Goal: Information Seeking & Learning: Learn about a topic

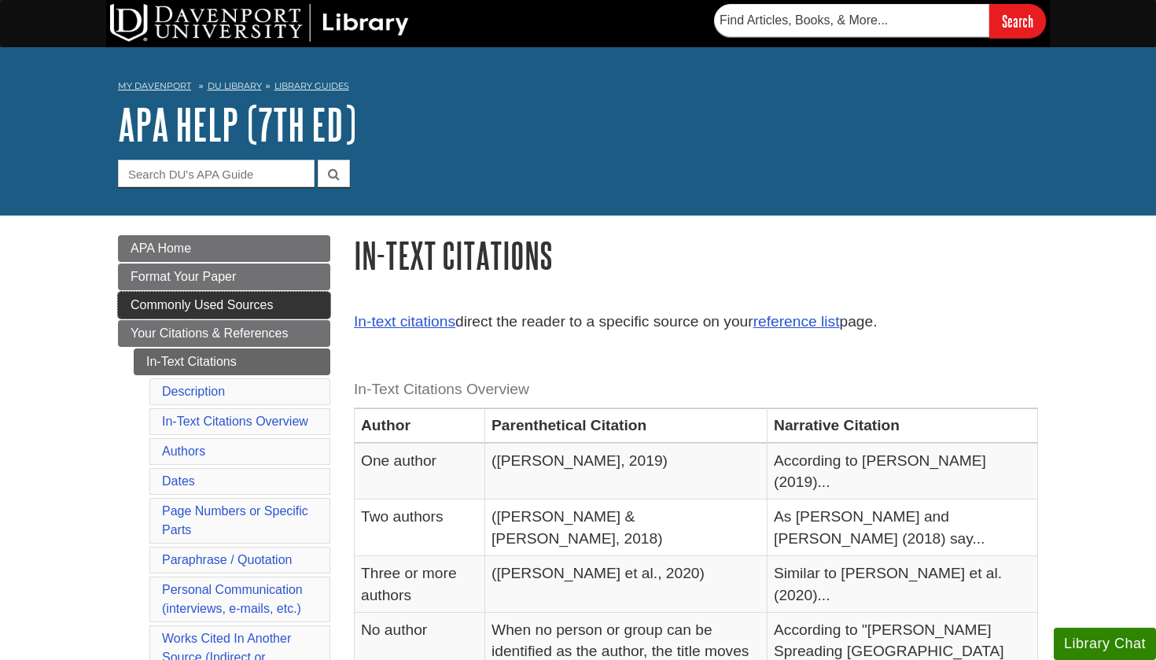
click at [223, 312] on link "Commonly Used Sources" at bounding box center [224, 305] width 212 height 27
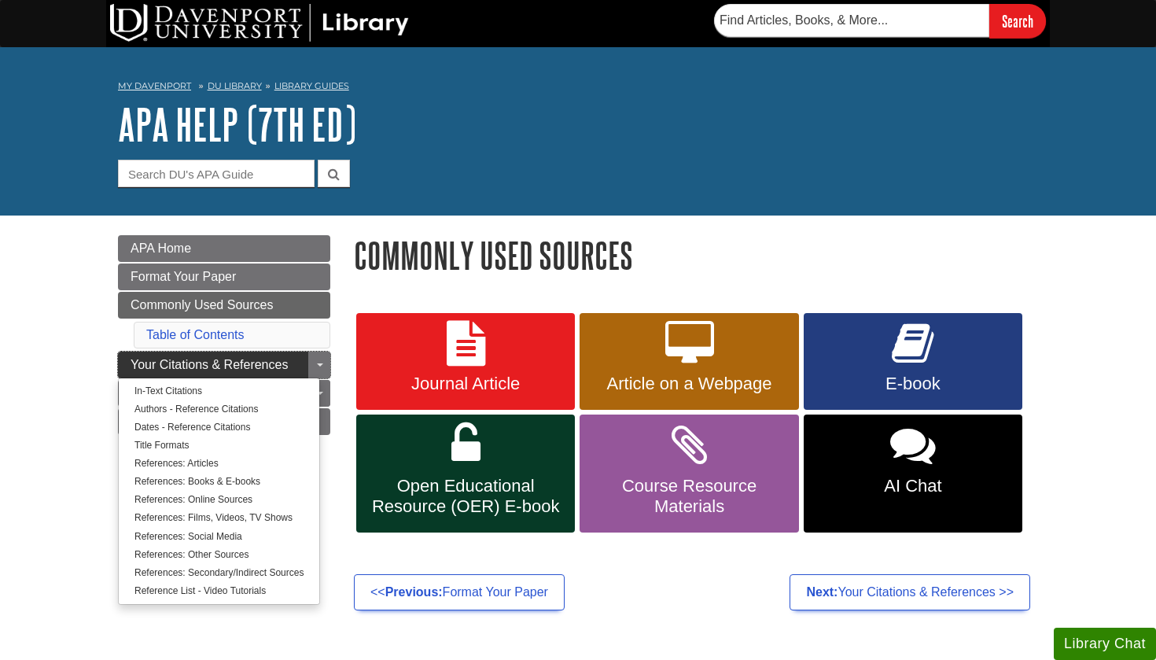
click at [212, 364] on span "Your Citations & References" at bounding box center [209, 364] width 157 height 13
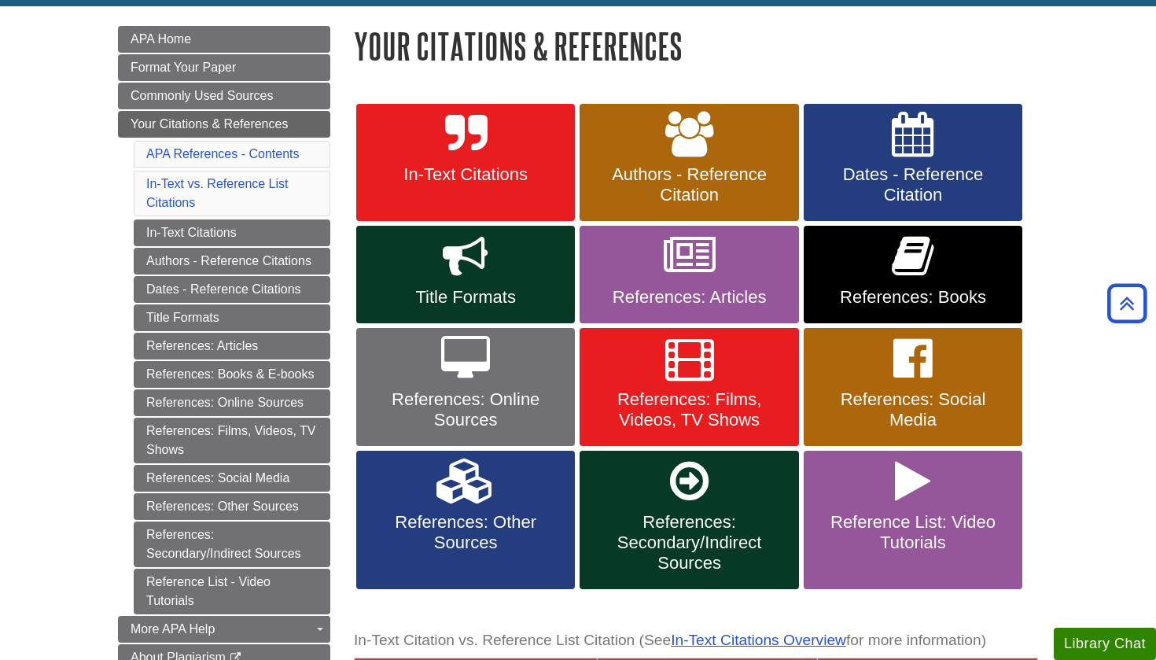
scroll to position [201, 0]
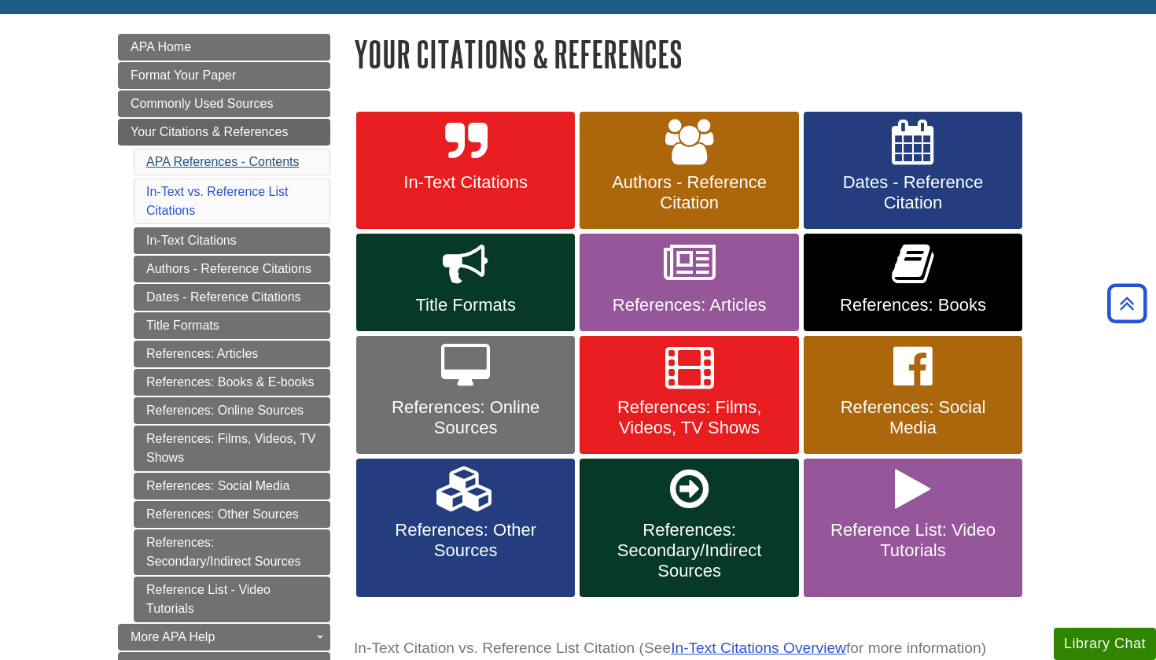
click at [219, 162] on link "APA References - Contents" at bounding box center [222, 161] width 153 height 13
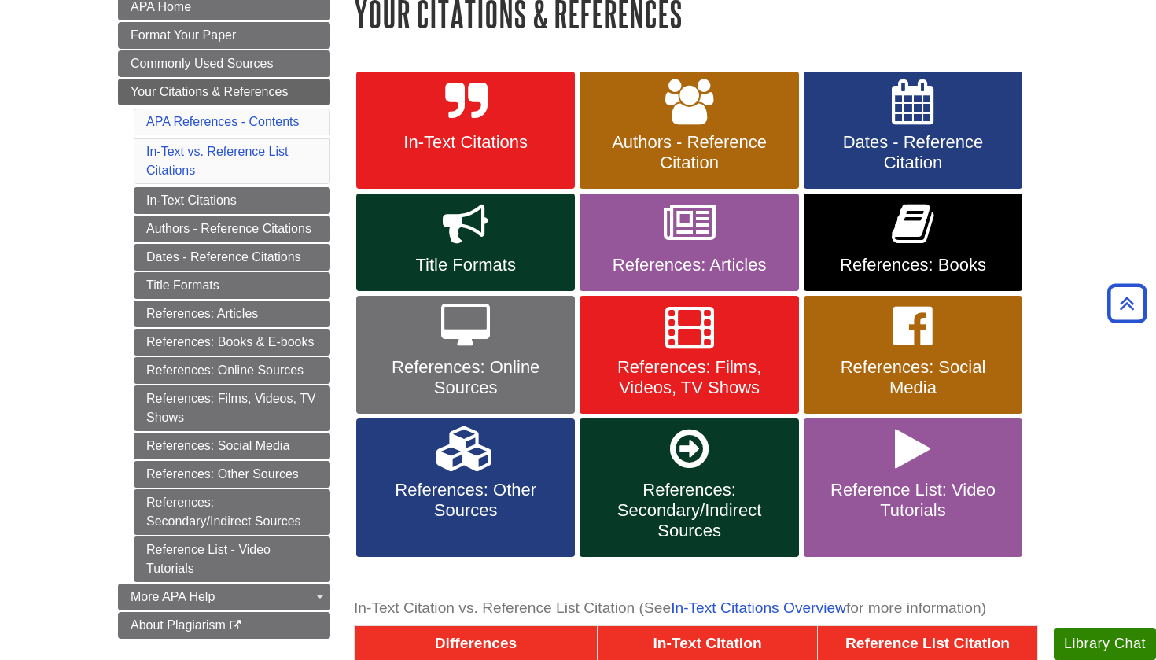
scroll to position [227, 0]
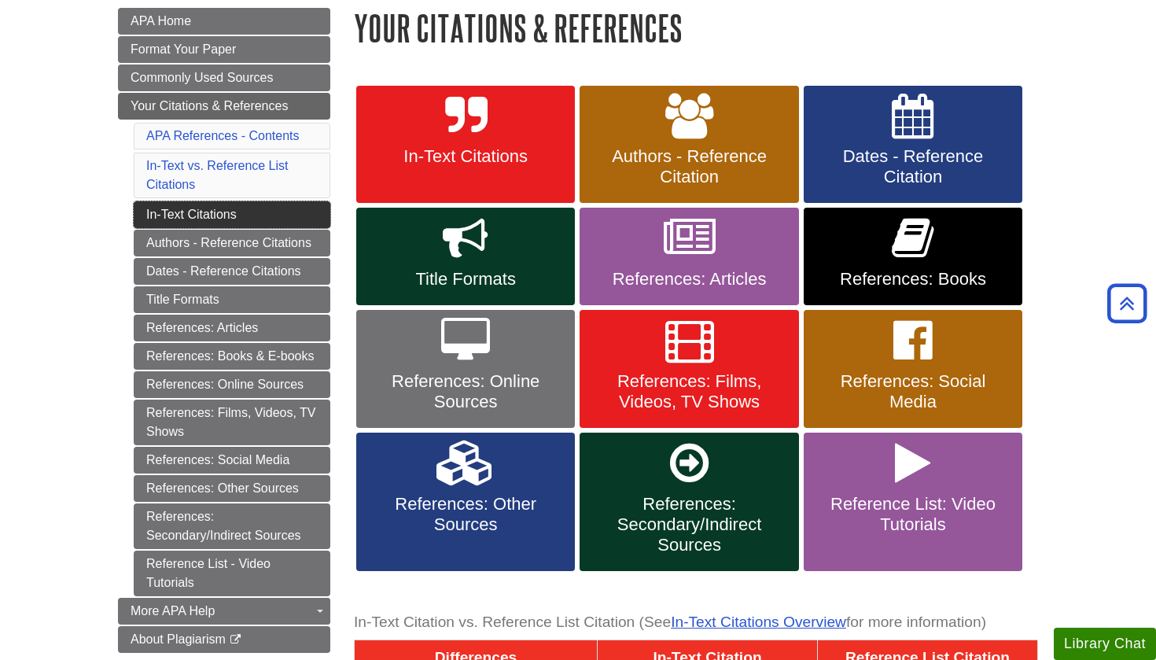
click at [176, 208] on link "In-Text Citations" at bounding box center [232, 214] width 197 height 27
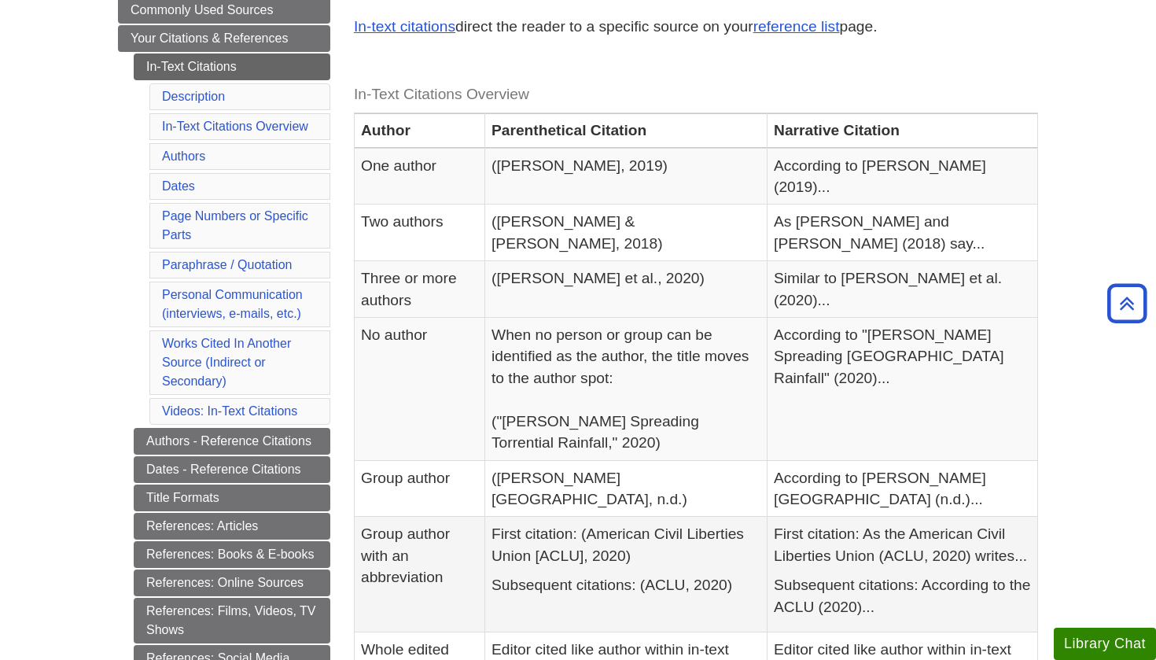
scroll to position [297, 0]
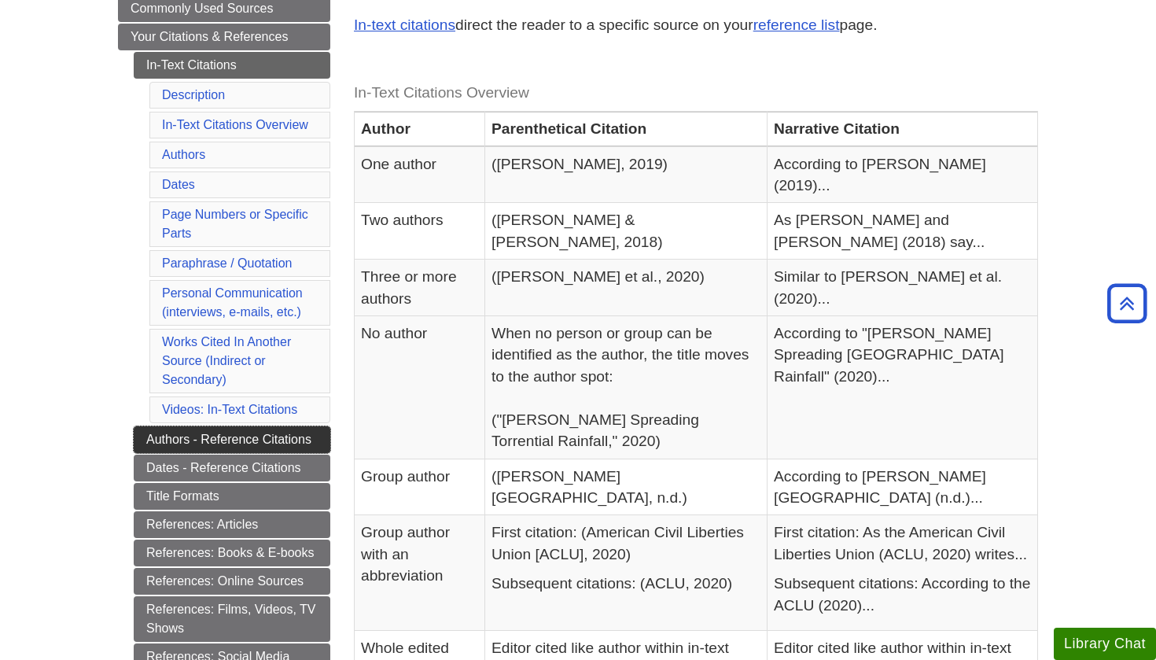
click at [292, 436] on link "Authors - Reference Citations" at bounding box center [232, 439] width 197 height 27
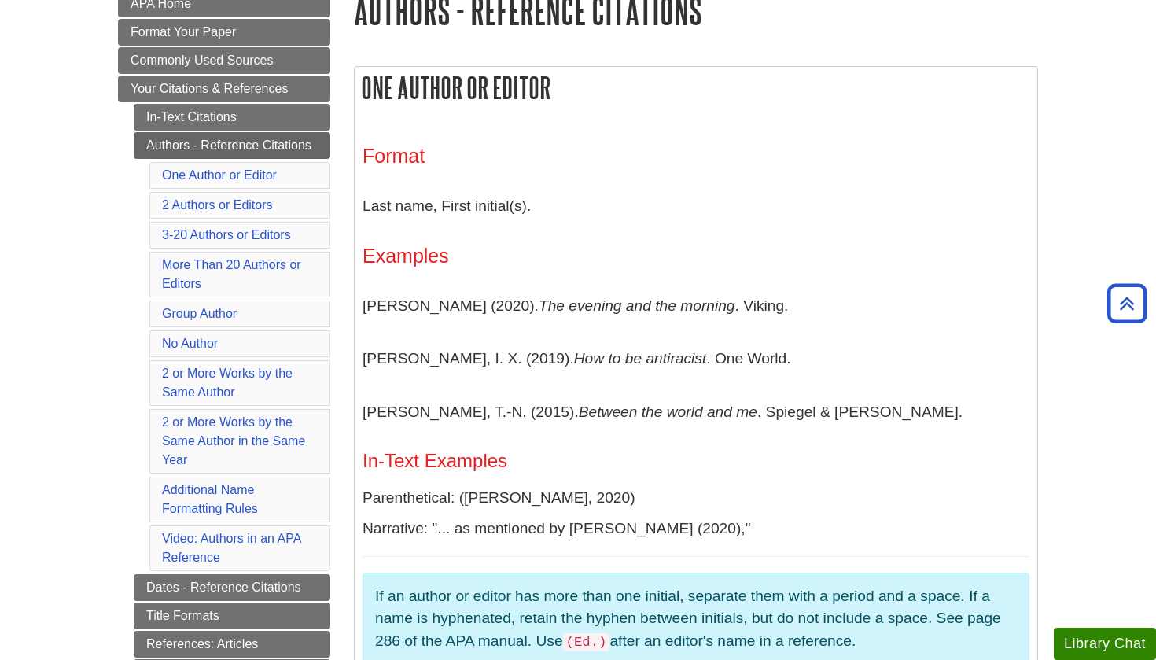
scroll to position [246, 0]
click at [221, 101] on li "Your Citations & References In-Text Citations Authors - Reference Citations One…" at bounding box center [224, 492] width 212 height 837
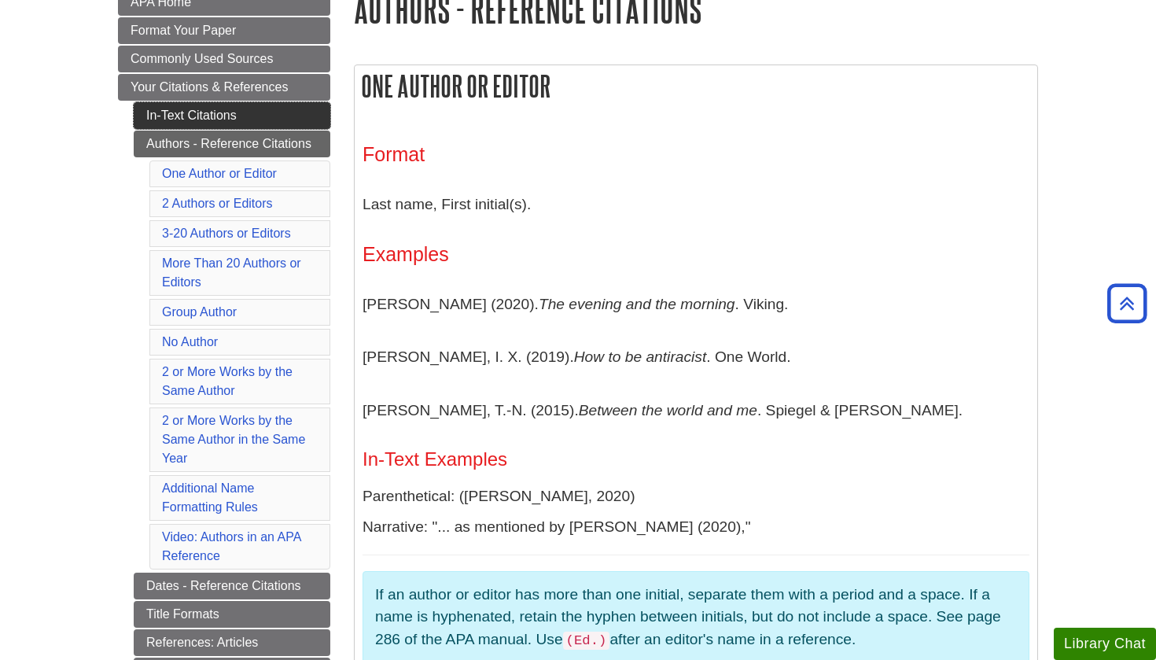
click at [217, 112] on link "In-Text Citations" at bounding box center [232, 115] width 197 height 27
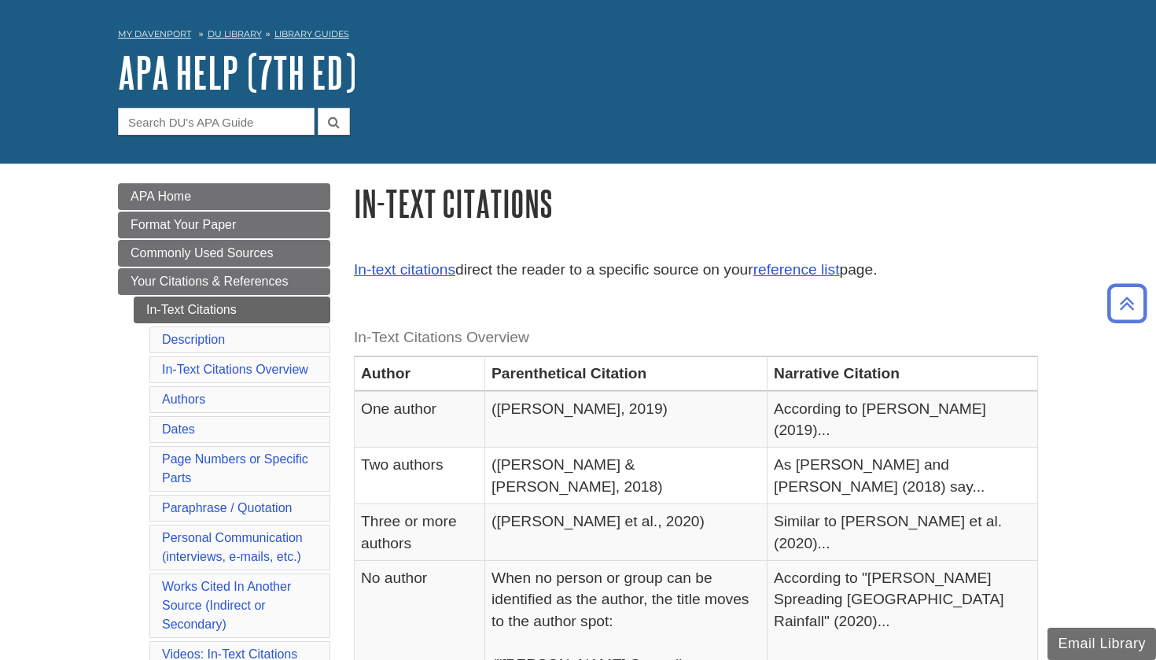
scroll to position [49, 0]
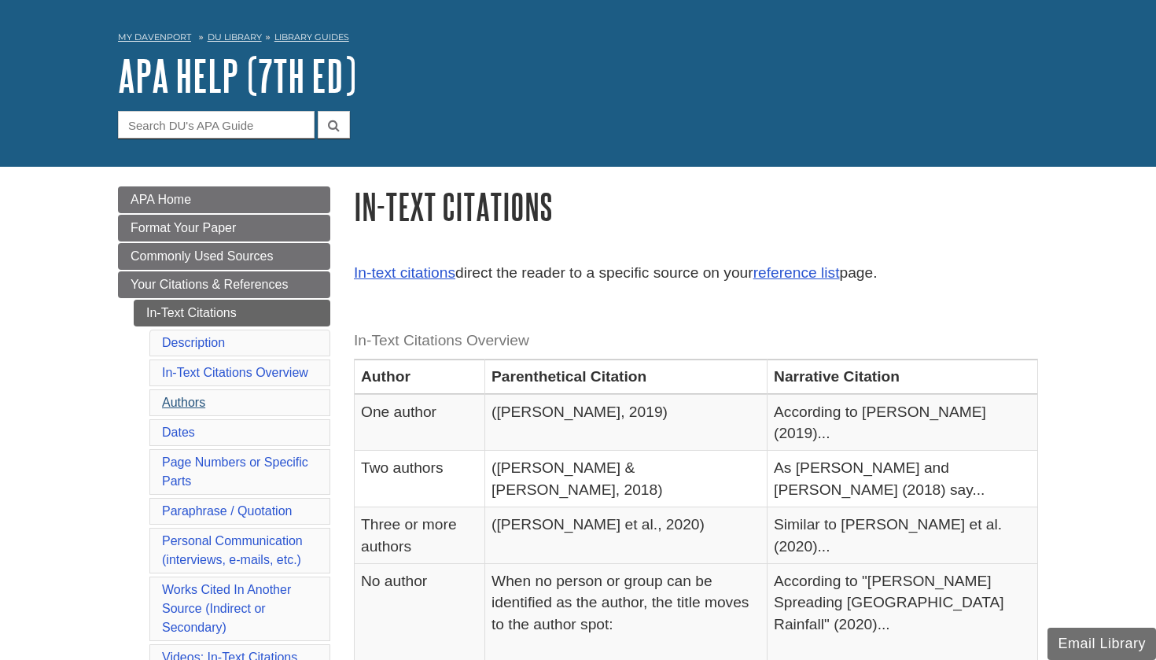
click at [187, 407] on link "Authors" at bounding box center [183, 402] width 43 height 13
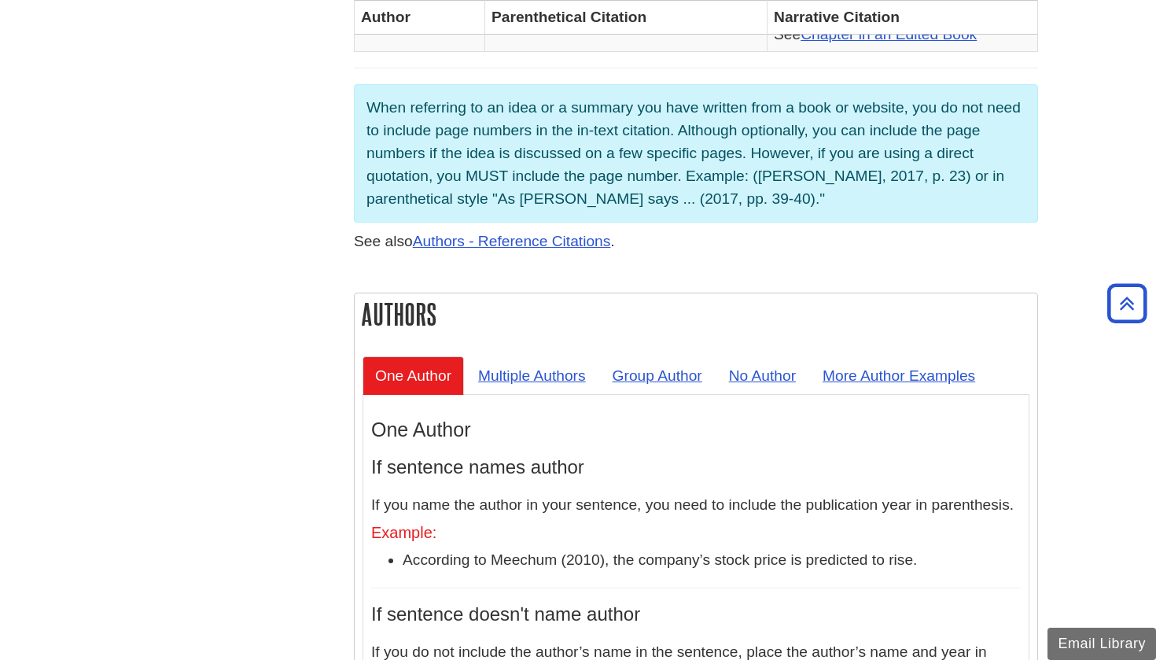
scroll to position [1197, 0]
click at [519, 357] on link "Multiple Authors" at bounding box center [532, 376] width 133 height 39
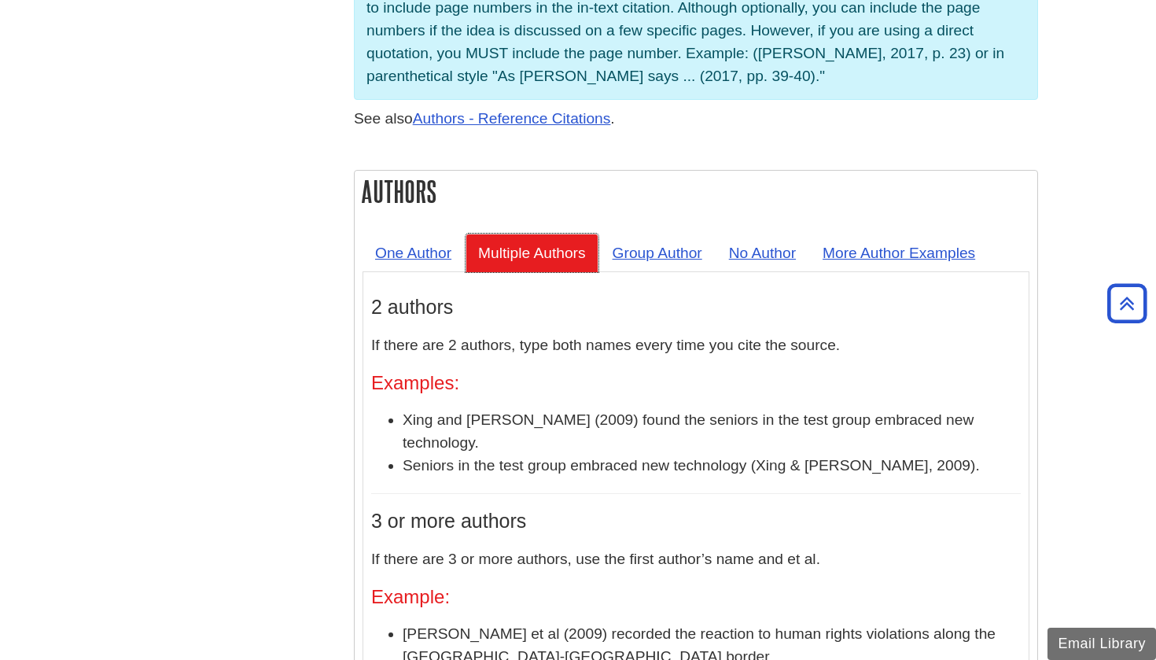
scroll to position [1325, 0]
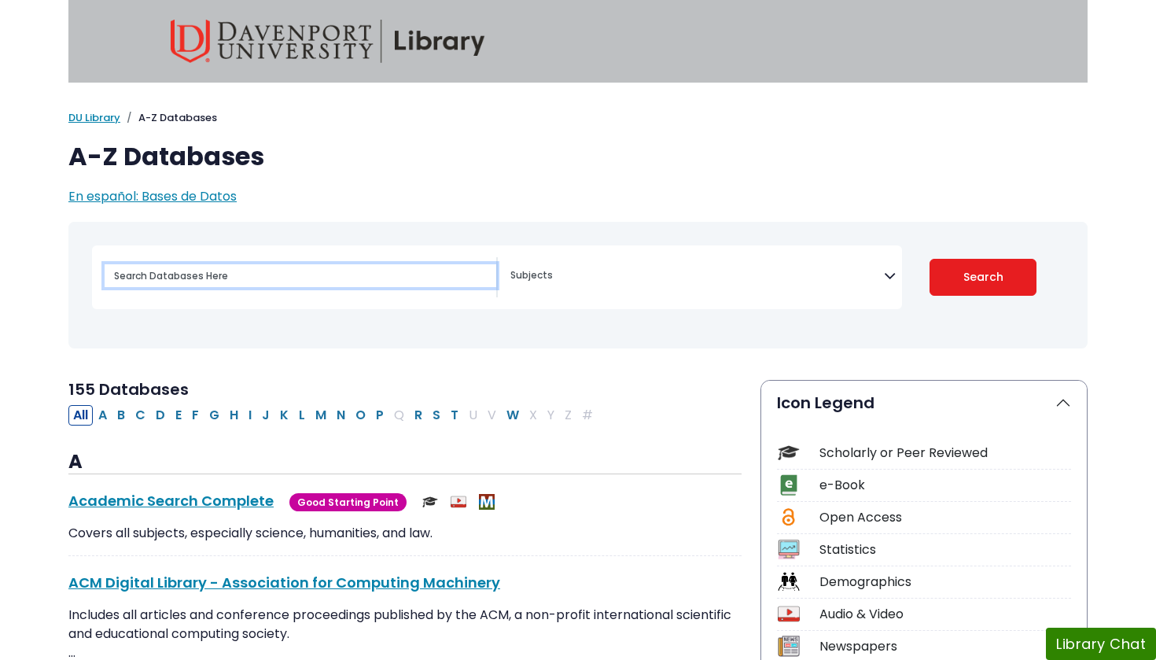
click at [200, 274] on input "Search database by title or keyword" at bounding box center [301, 275] width 392 height 23
click at [141, 415] on button "C" at bounding box center [141, 415] width 20 height 20
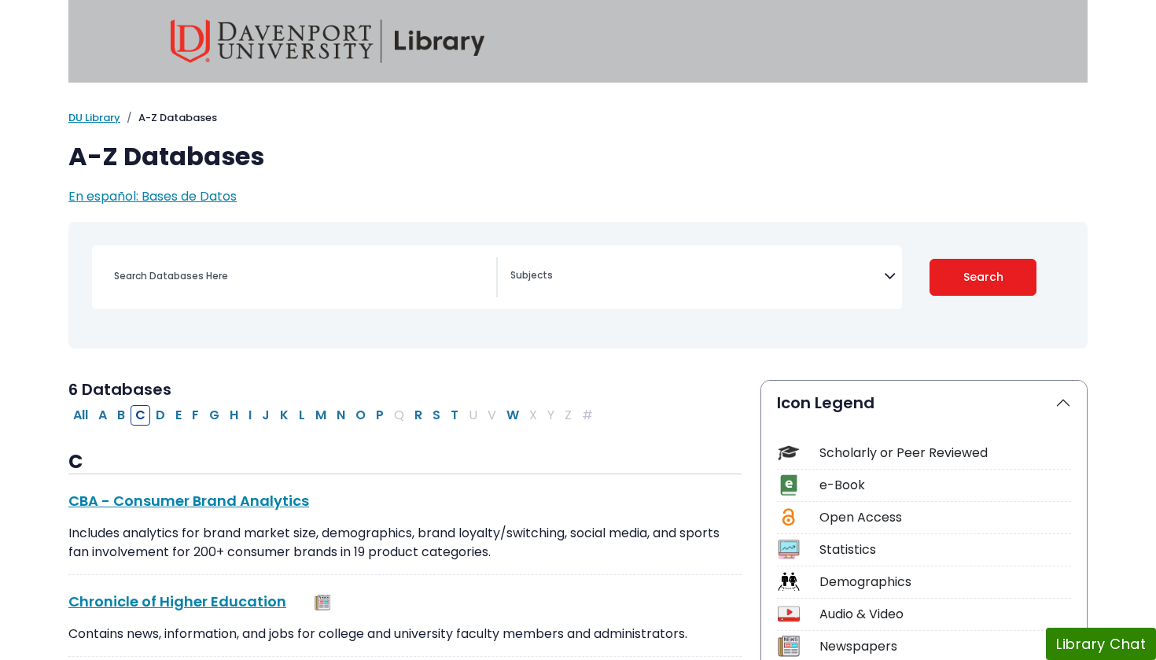
select select "Database Subject Filter"
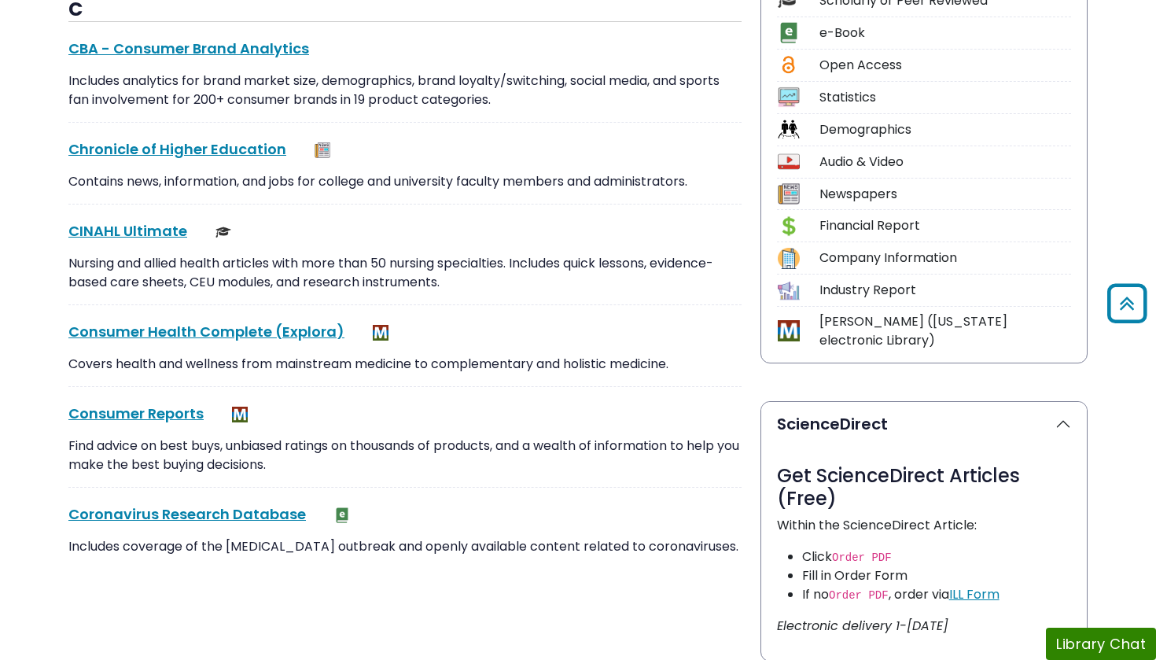
scroll to position [452, 0]
click at [134, 225] on link "CINAHL Ultimate This link opens in a new window" at bounding box center [127, 231] width 119 height 20
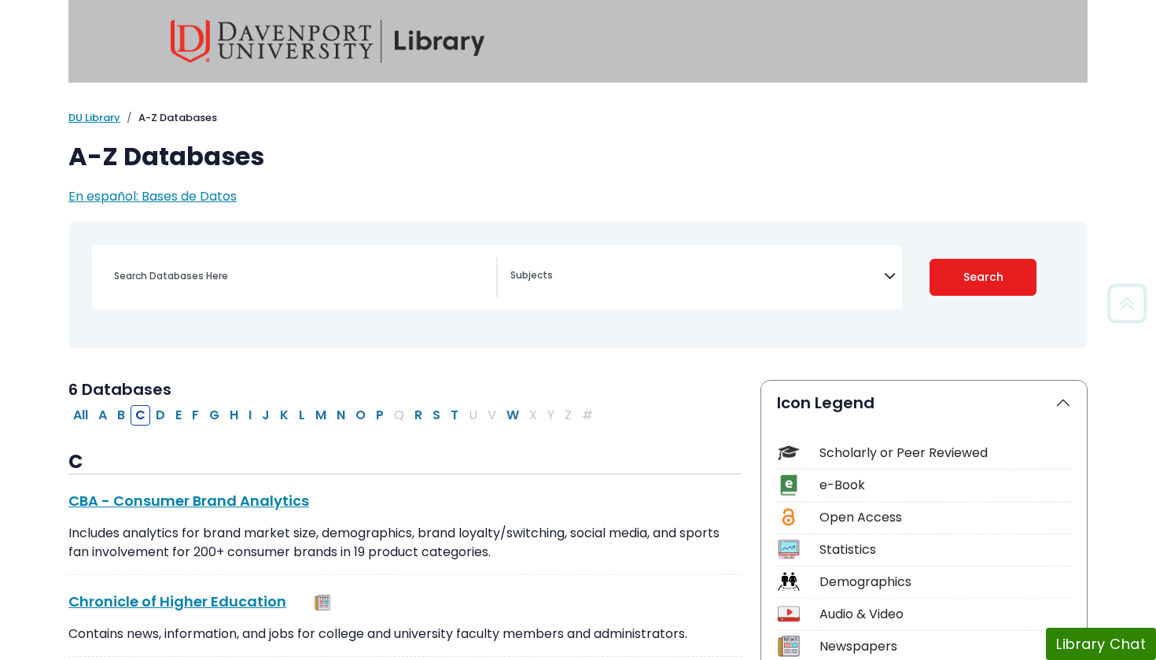
scroll to position [0, 0]
click at [105, 119] on link "DU Library" at bounding box center [94, 117] width 52 height 15
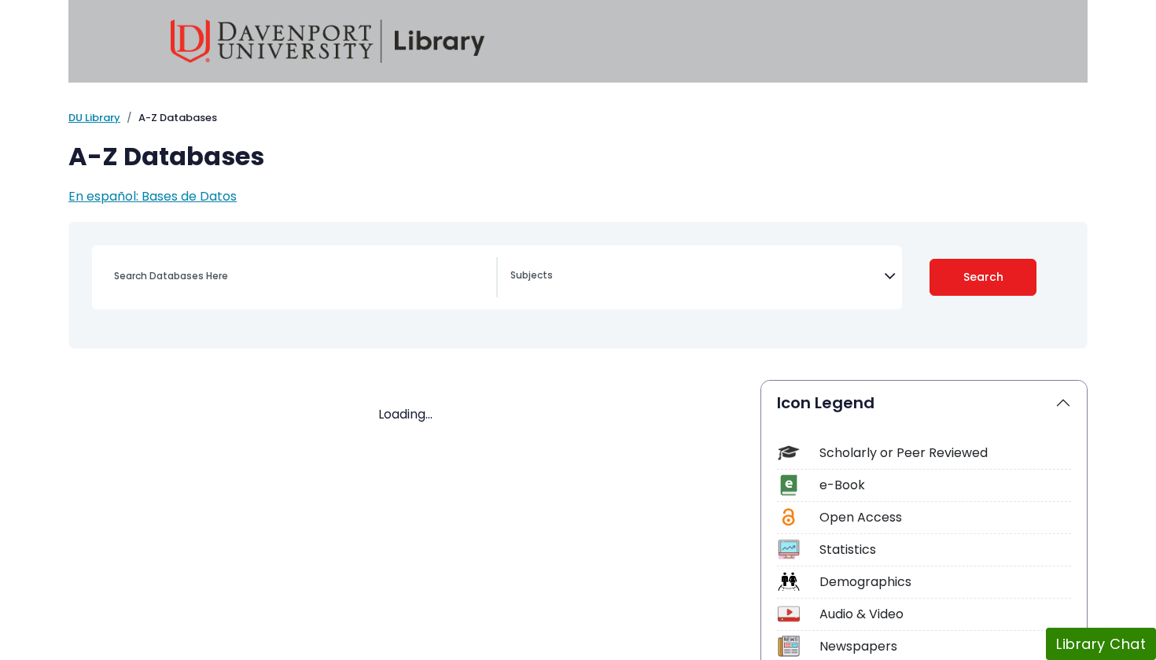
select select "Database Subject Filter"
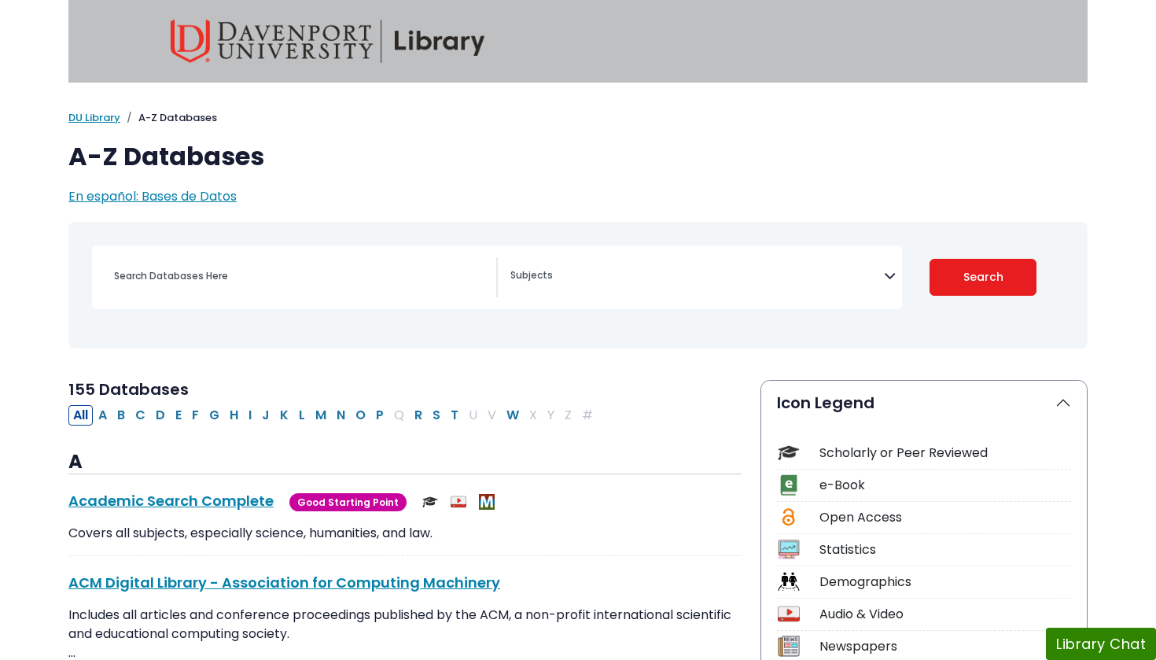
click at [188, 258] on div "Search filters" at bounding box center [301, 276] width 392 height 38
click at [168, 272] on input "Search database by title or keyword" at bounding box center [301, 275] width 392 height 23
click at [107, 123] on link "DU Library" at bounding box center [94, 117] width 52 height 15
click at [143, 411] on button "C" at bounding box center [141, 415] width 20 height 20
select select "Database Subject Filter"
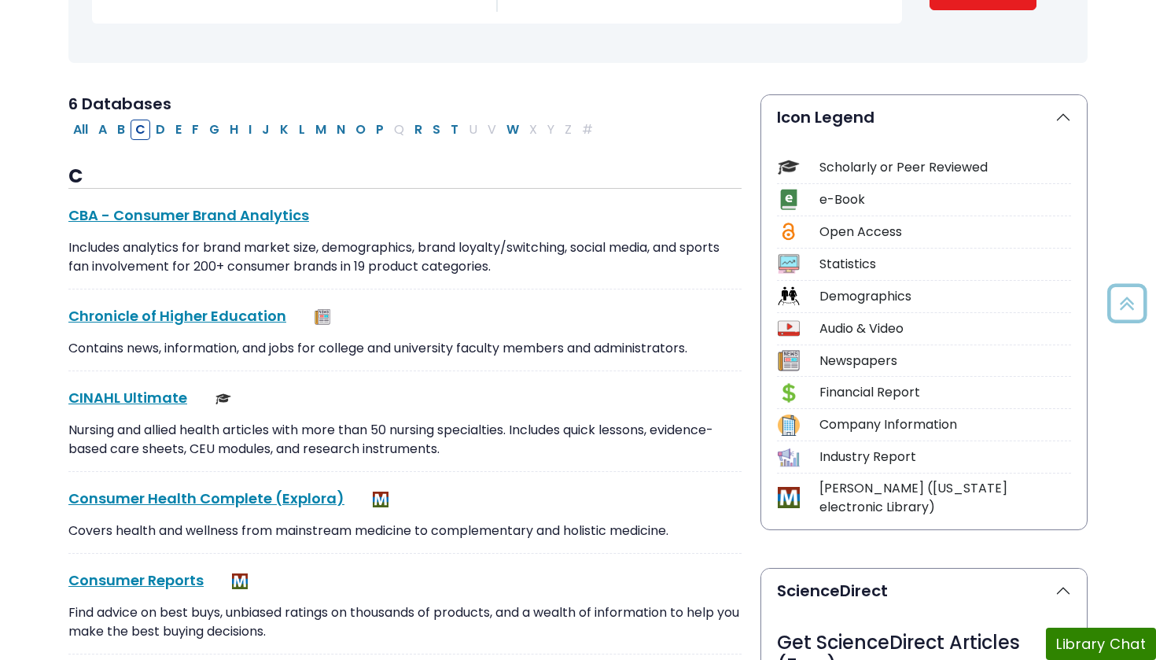
scroll to position [305, 0]
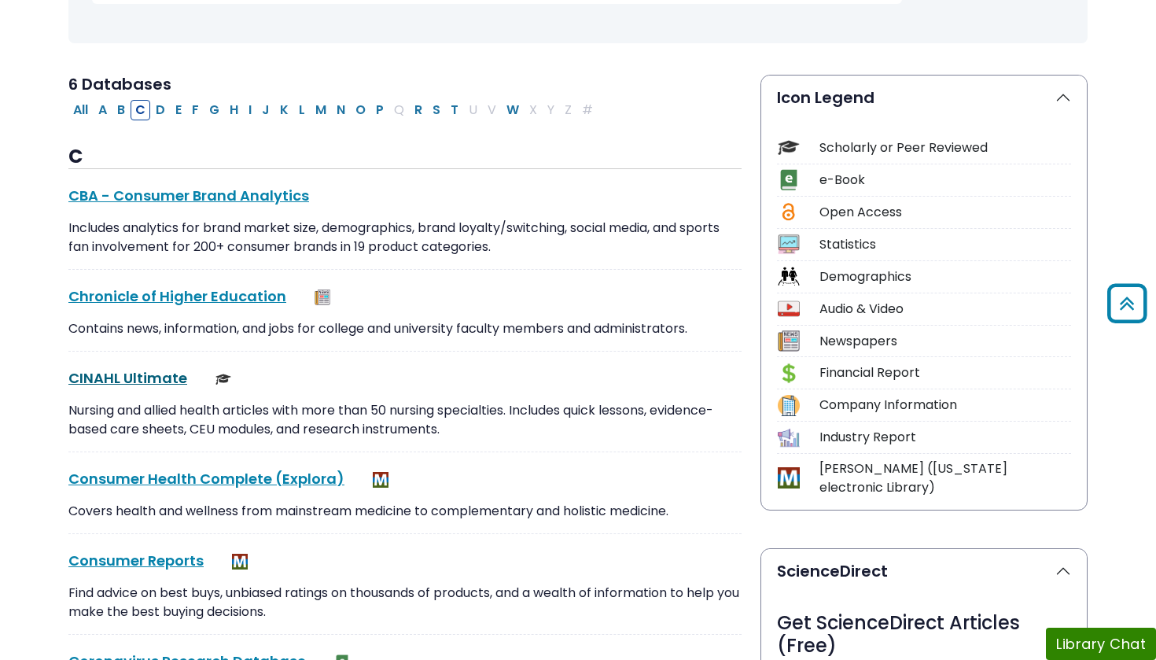
click at [159, 374] on link "CINAHL Ultimate This link opens in a new window" at bounding box center [127, 378] width 119 height 20
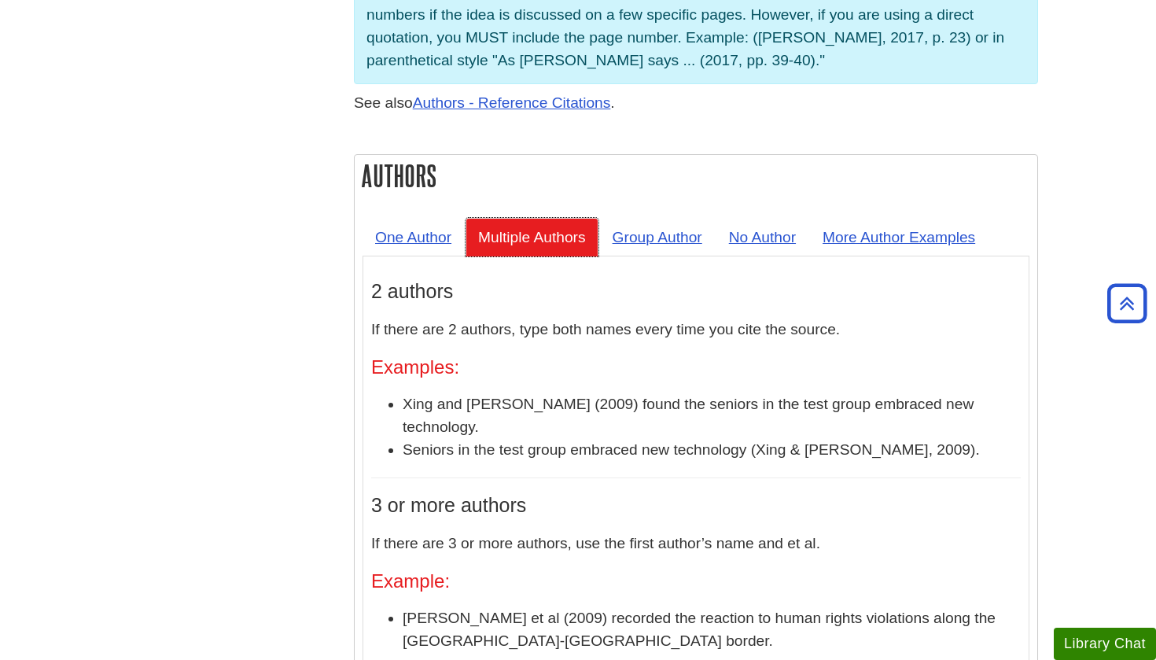
scroll to position [1308, 0]
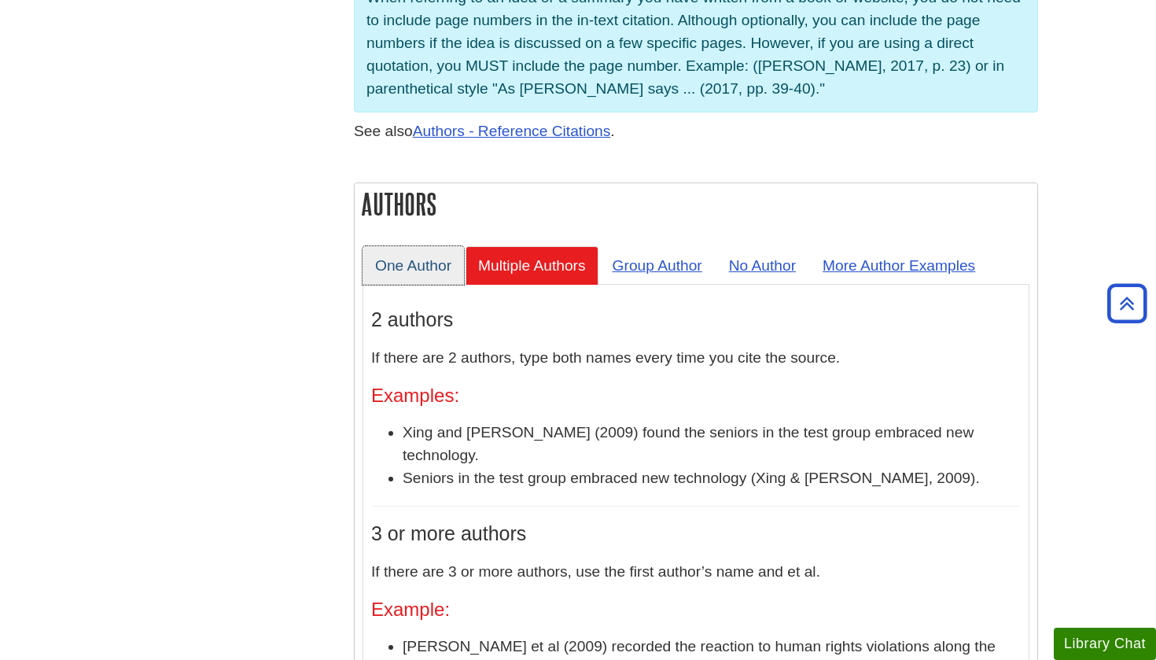
click at [429, 246] on link "One Author" at bounding box center [413, 265] width 101 height 39
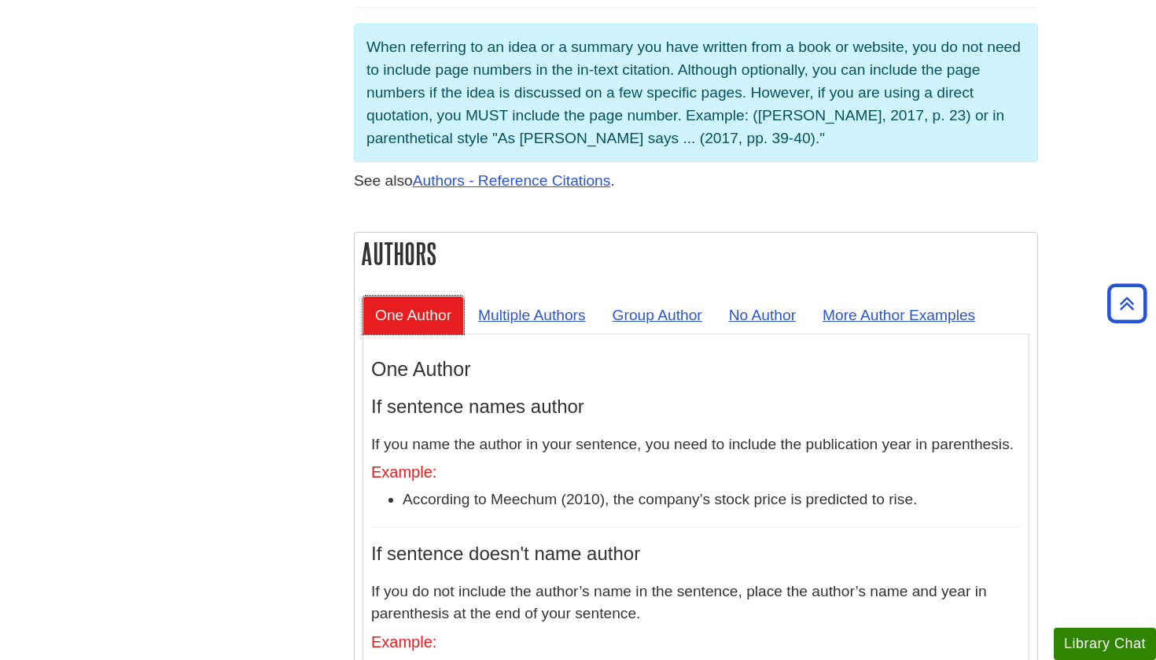
scroll to position [1273, 0]
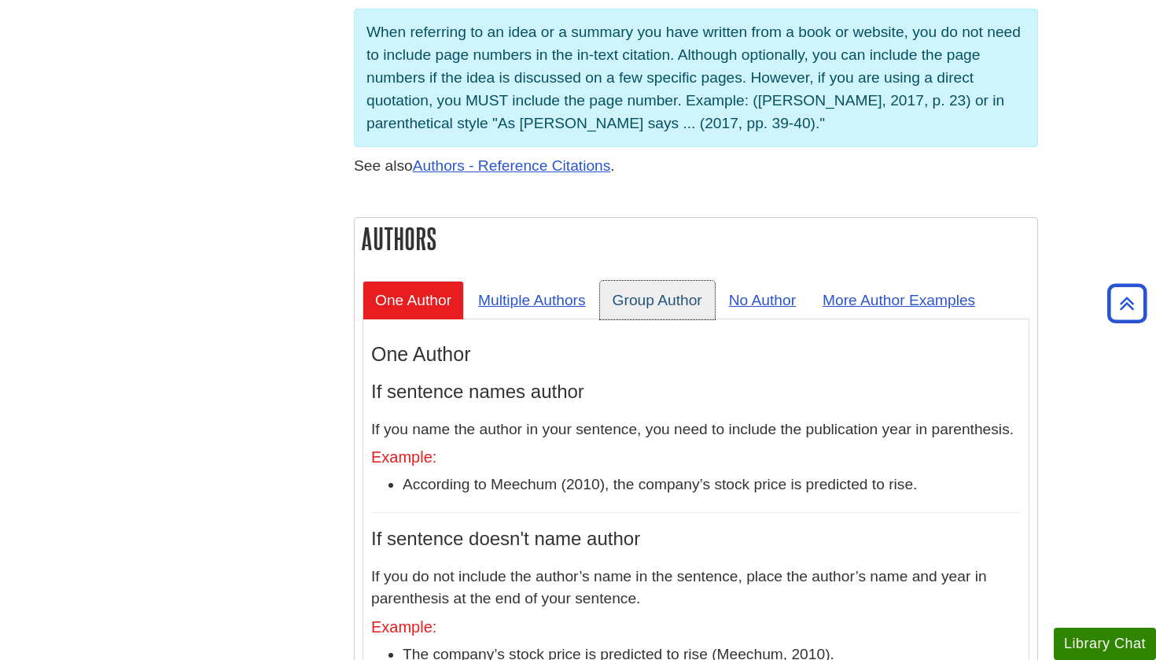
click at [676, 281] on link "Group Author" at bounding box center [657, 300] width 115 height 39
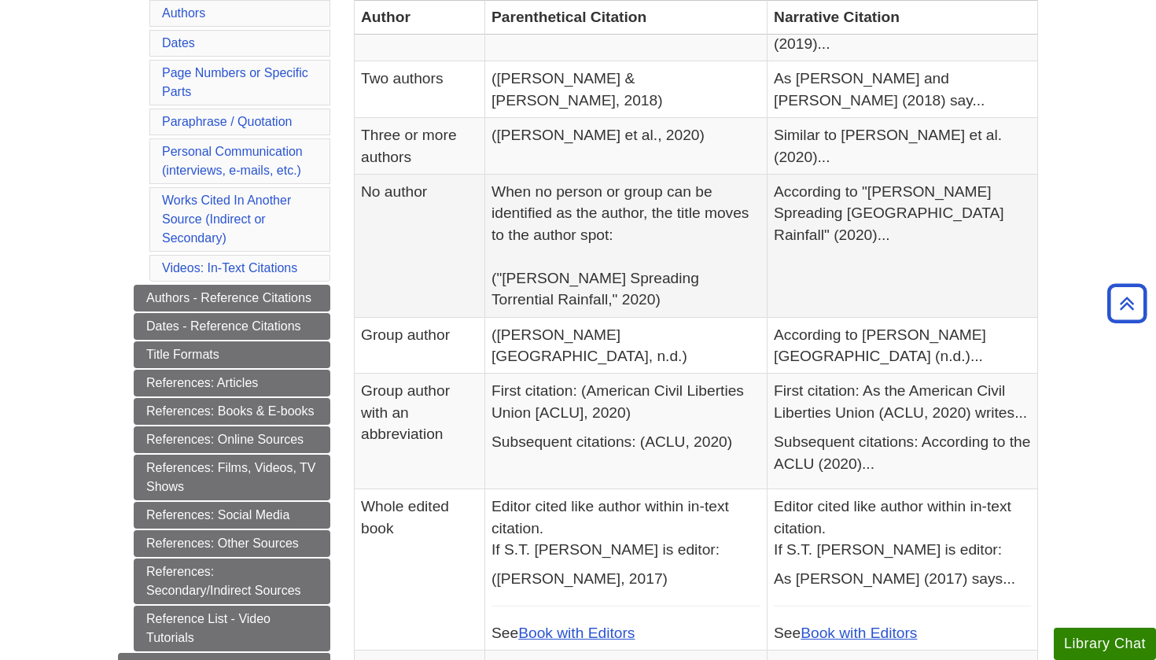
scroll to position [441, 0]
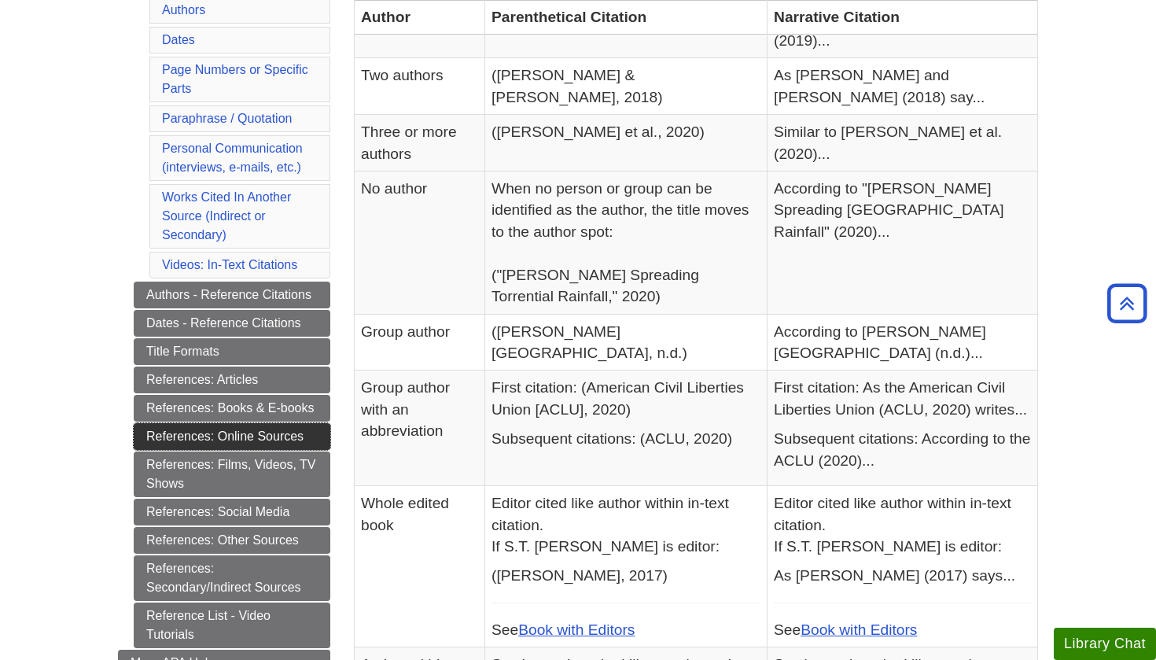
click at [266, 440] on link "References: Online Sources" at bounding box center [232, 436] width 197 height 27
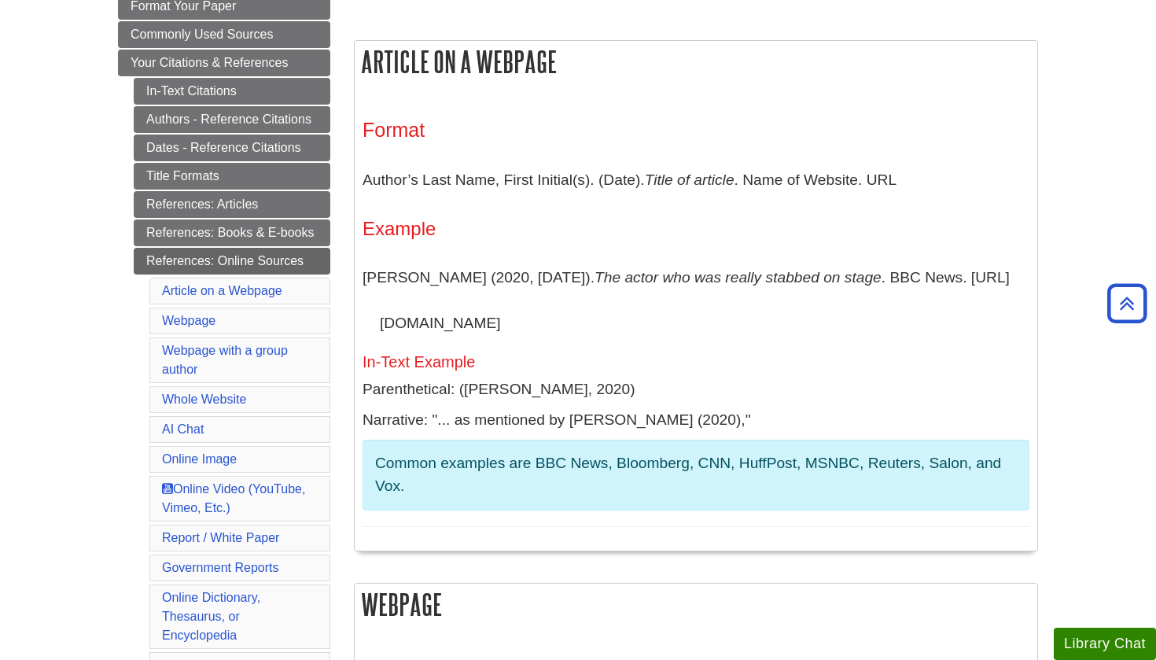
scroll to position [278, 0]
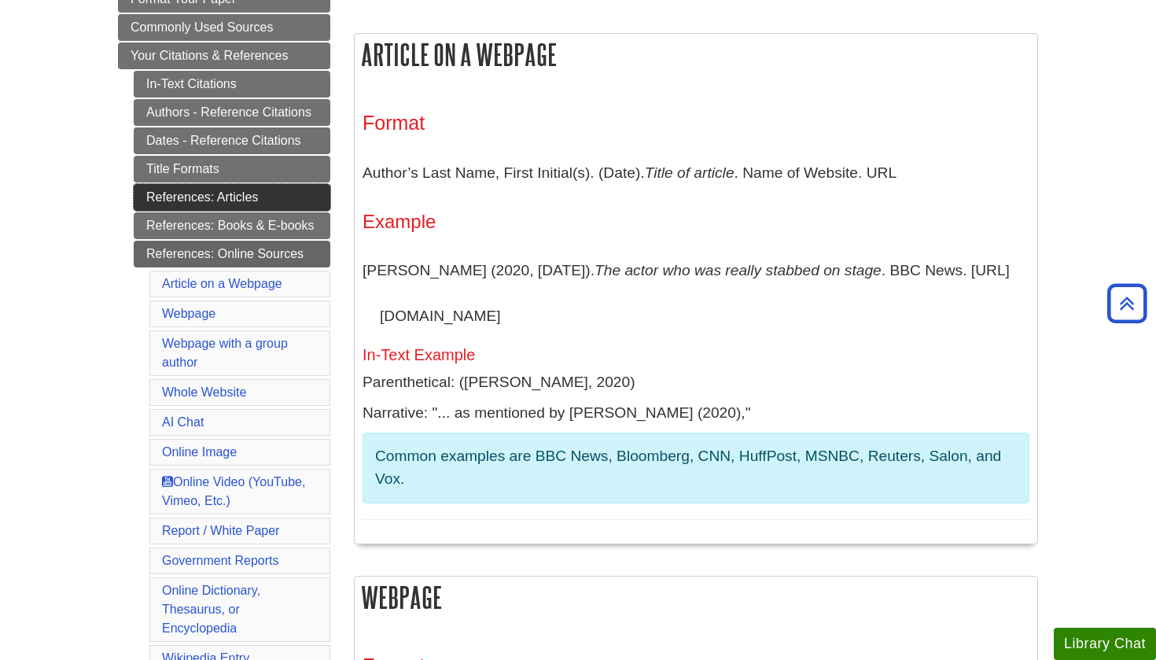
click at [244, 191] on link "References: Articles" at bounding box center [232, 197] width 197 height 27
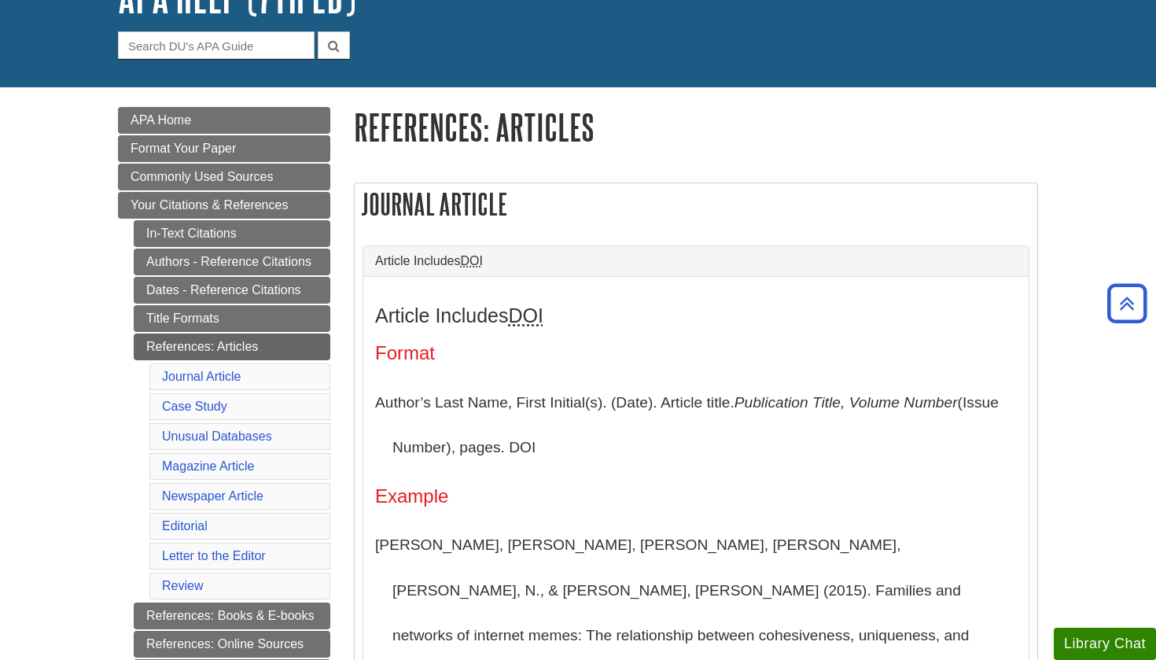
scroll to position [117, 0]
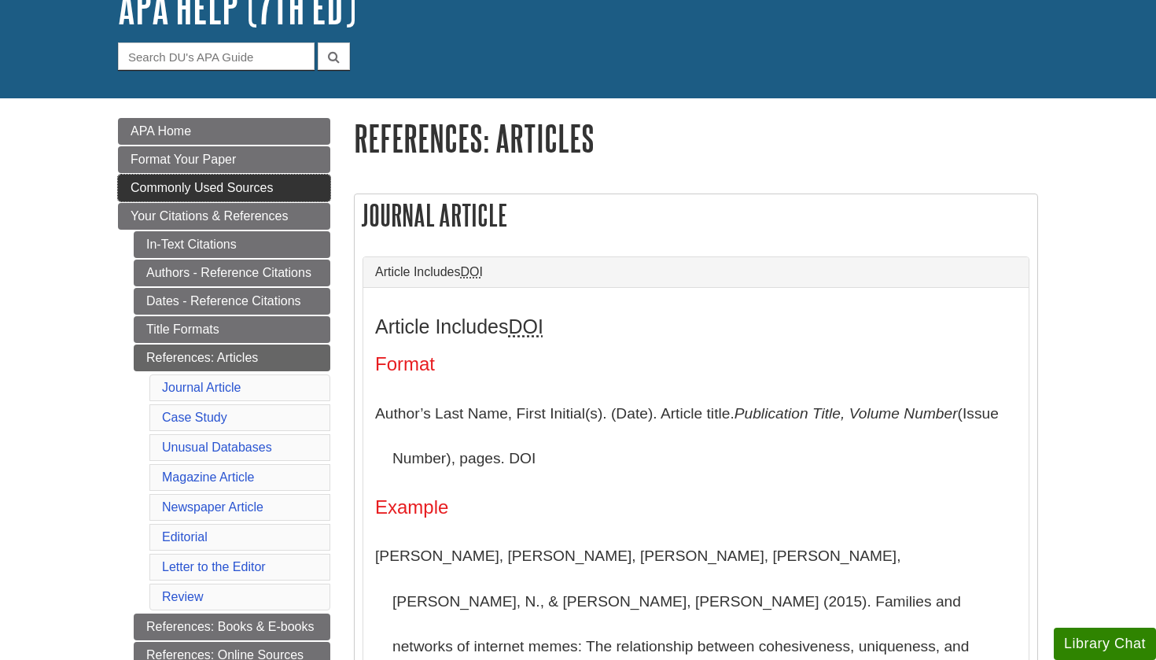
click at [211, 186] on span "Commonly Used Sources" at bounding box center [202, 187] width 142 height 13
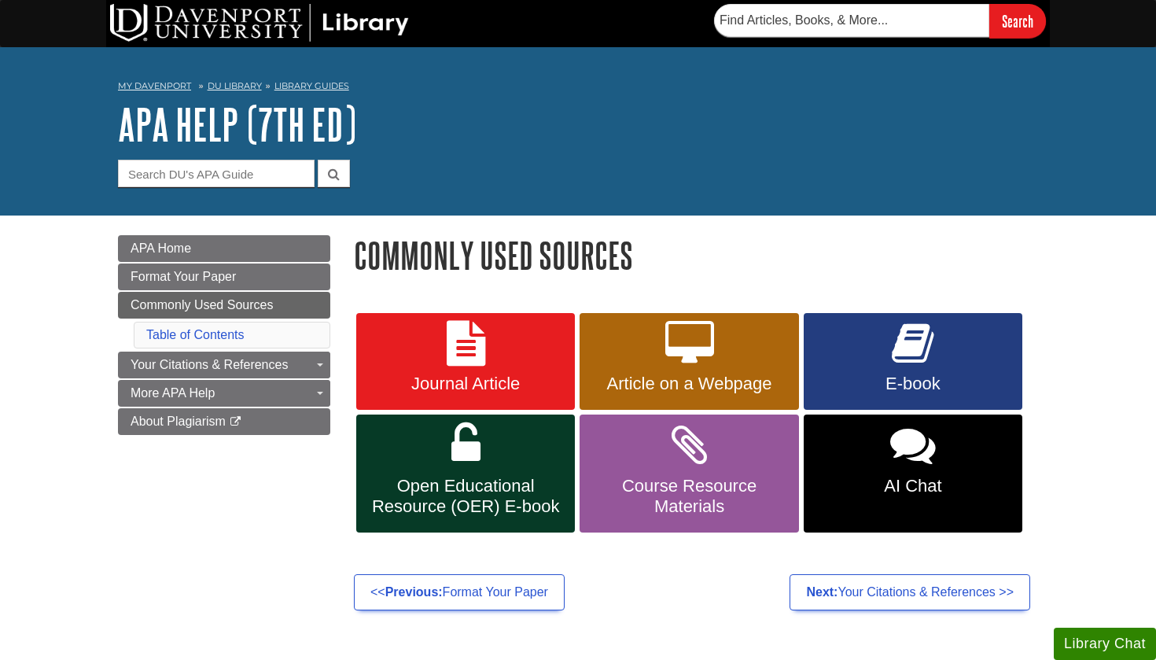
click at [690, 376] on span "Article on a Webpage" at bounding box center [688, 384] width 195 height 20
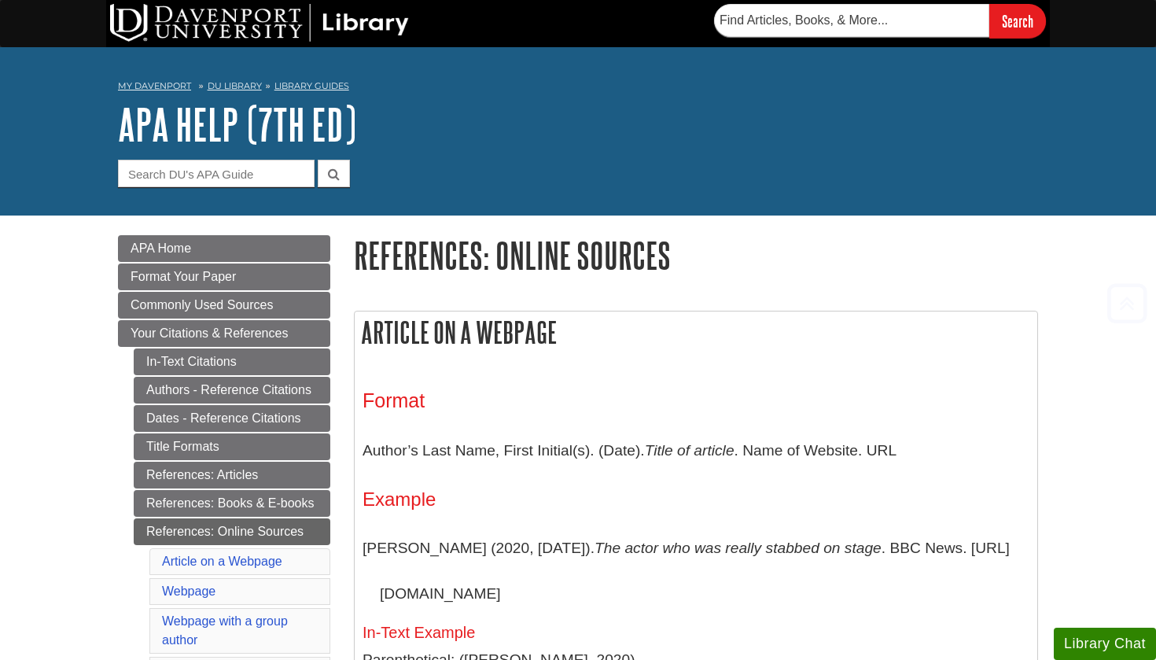
scroll to position [310, 0]
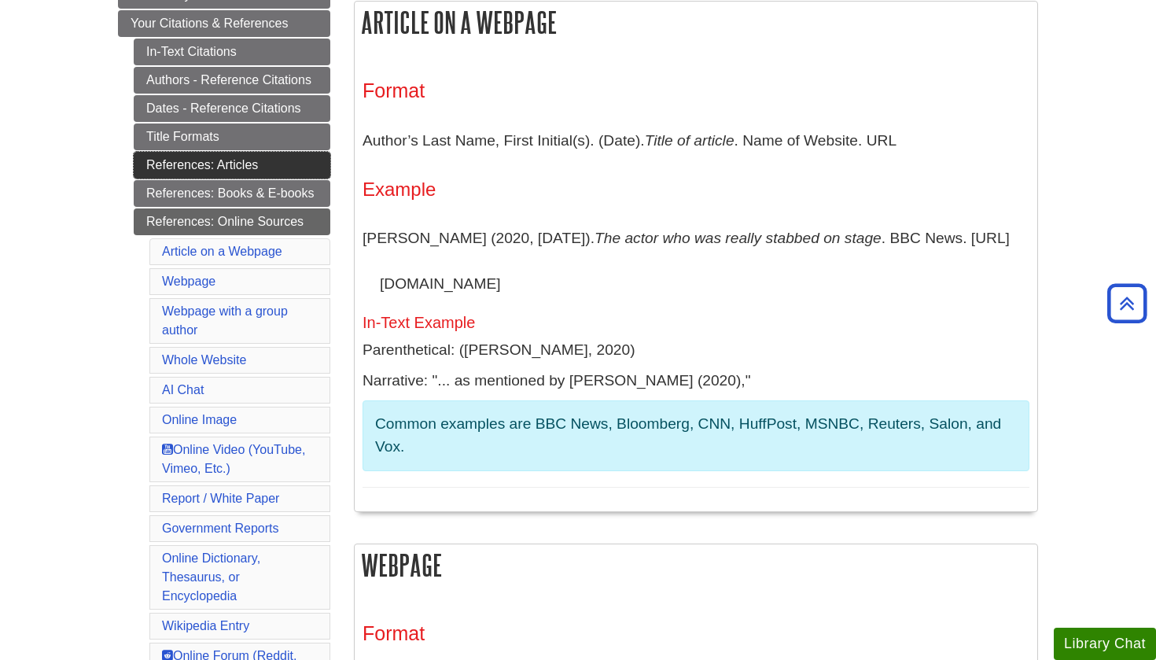
click at [251, 166] on link "References: Articles" at bounding box center [232, 165] width 197 height 27
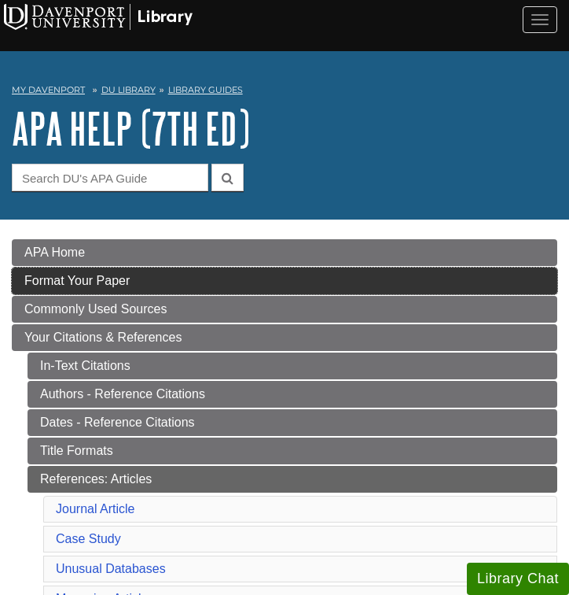
click at [119, 281] on span "Format Your Paper" at bounding box center [76, 280] width 105 height 13
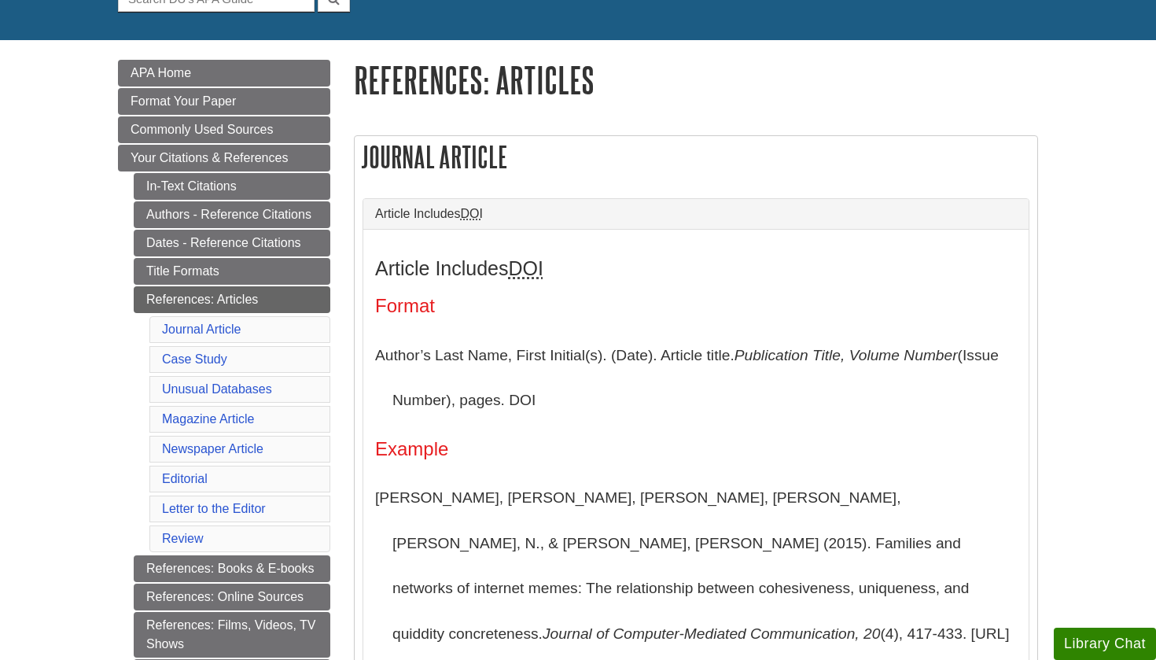
scroll to position [177, 0]
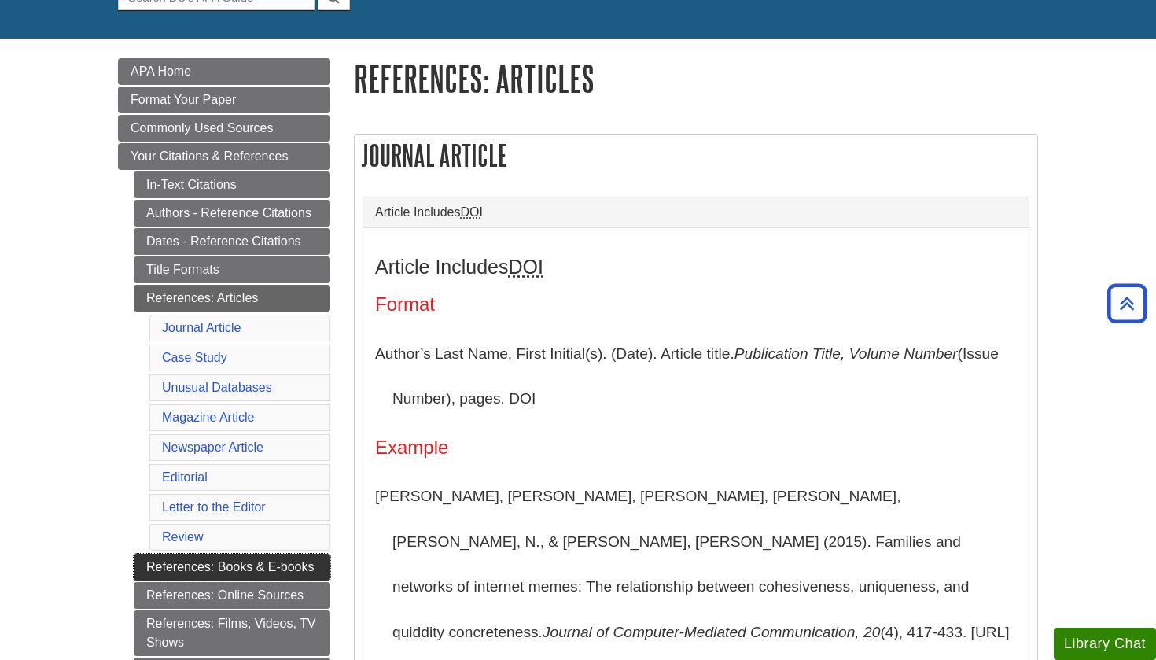
click at [287, 562] on link "References: Books & E-books" at bounding box center [232, 567] width 197 height 27
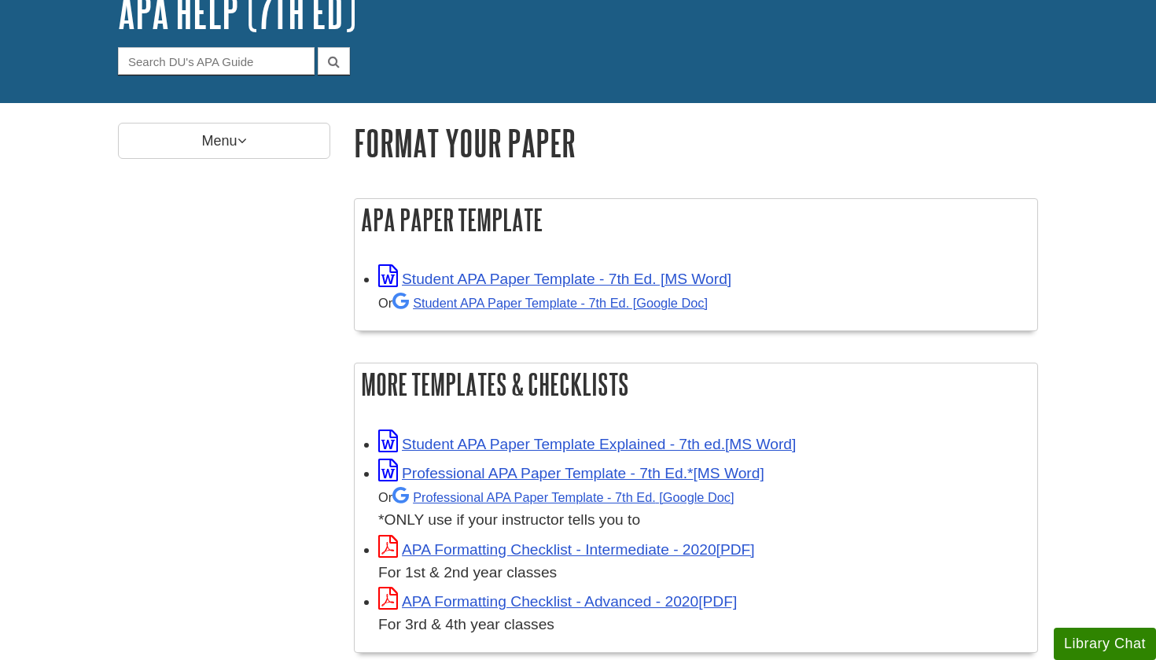
scroll to position [123, 0]
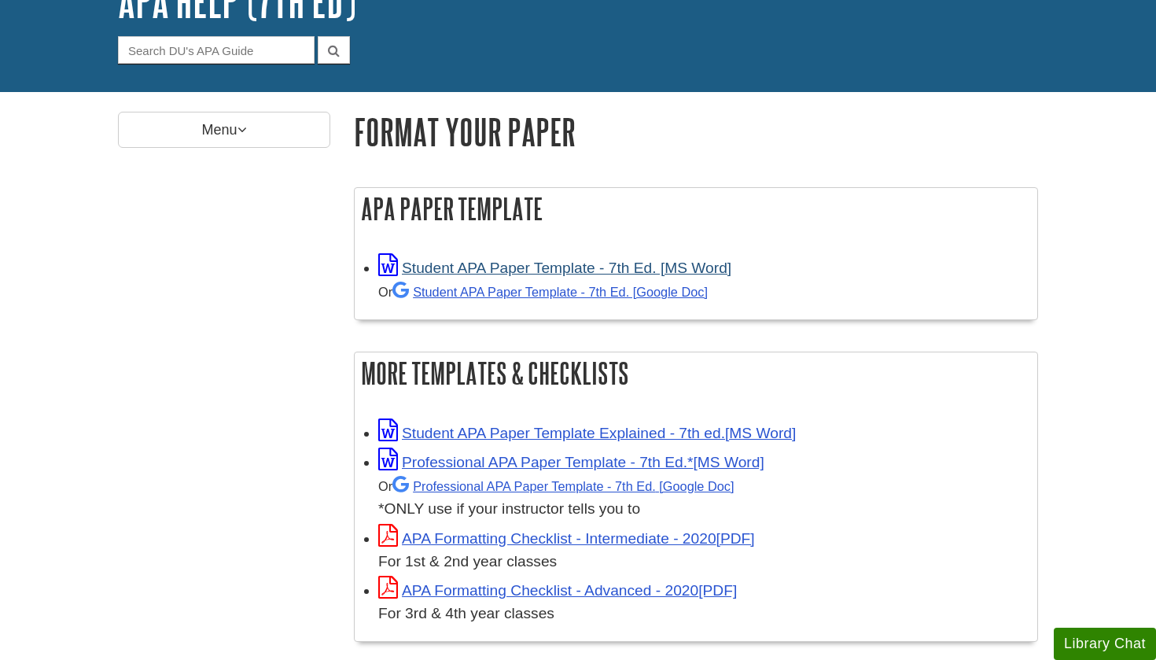
click at [561, 264] on link "Student APA Paper Template - 7th Ed. [MS Word]" at bounding box center [554, 268] width 353 height 17
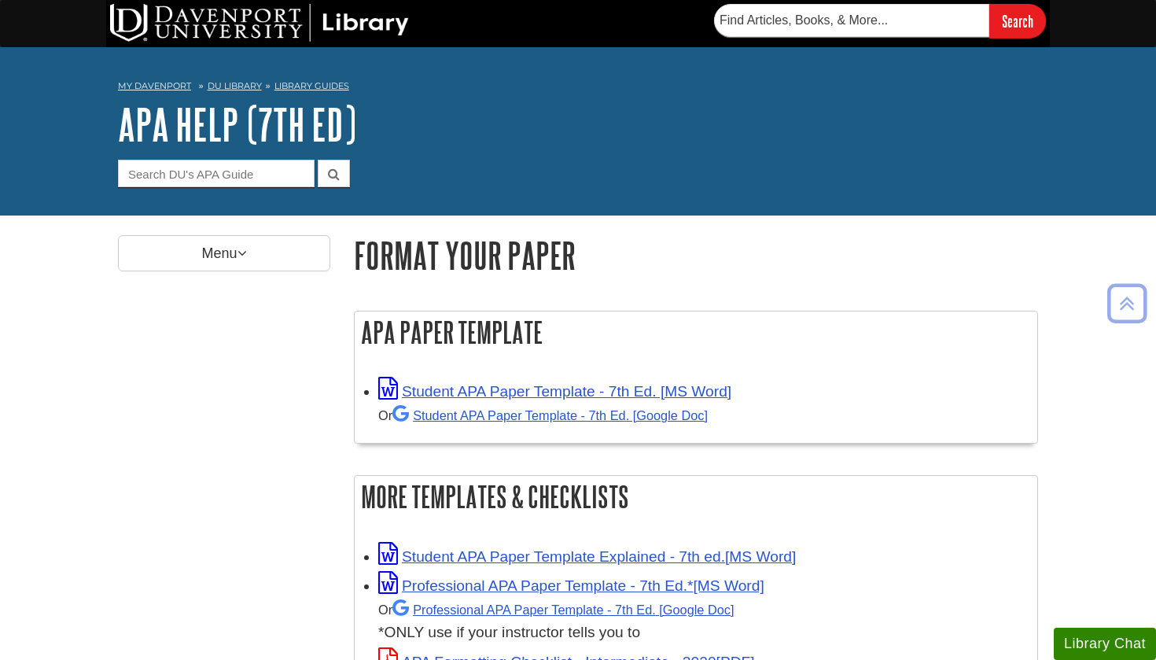
scroll to position [0, 0]
click at [554, 391] on link "Student APA Paper Template - 7th Ed. [MS Word]" at bounding box center [554, 391] width 353 height 17
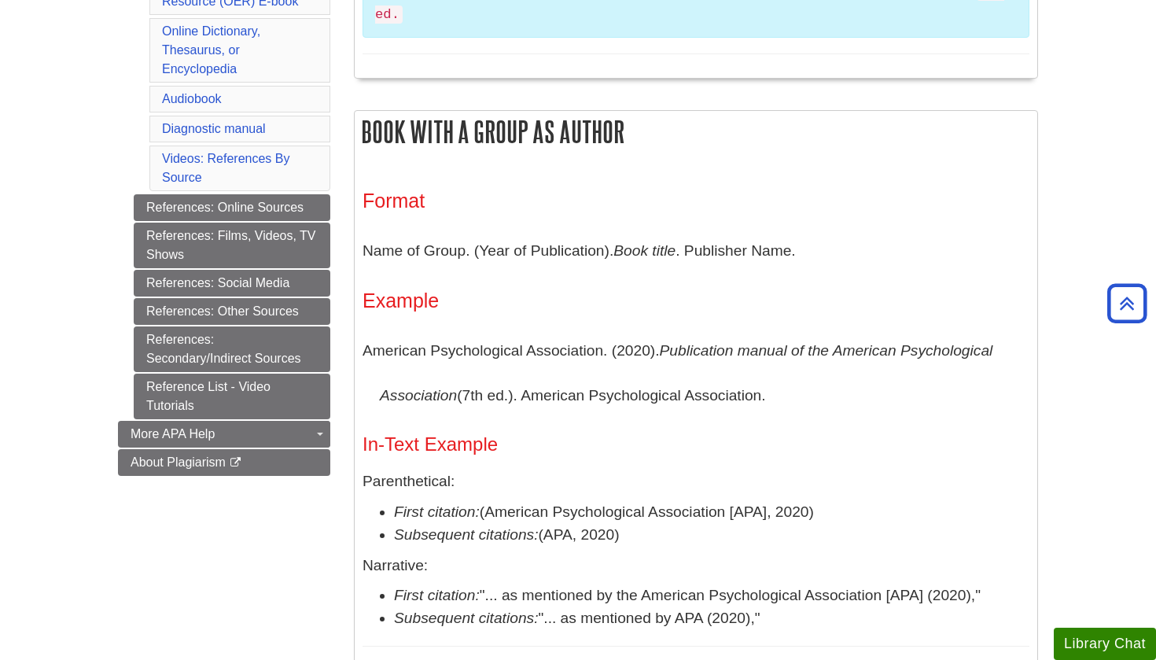
scroll to position [720, 0]
click at [256, 297] on link "References: Other Sources" at bounding box center [232, 310] width 197 height 27
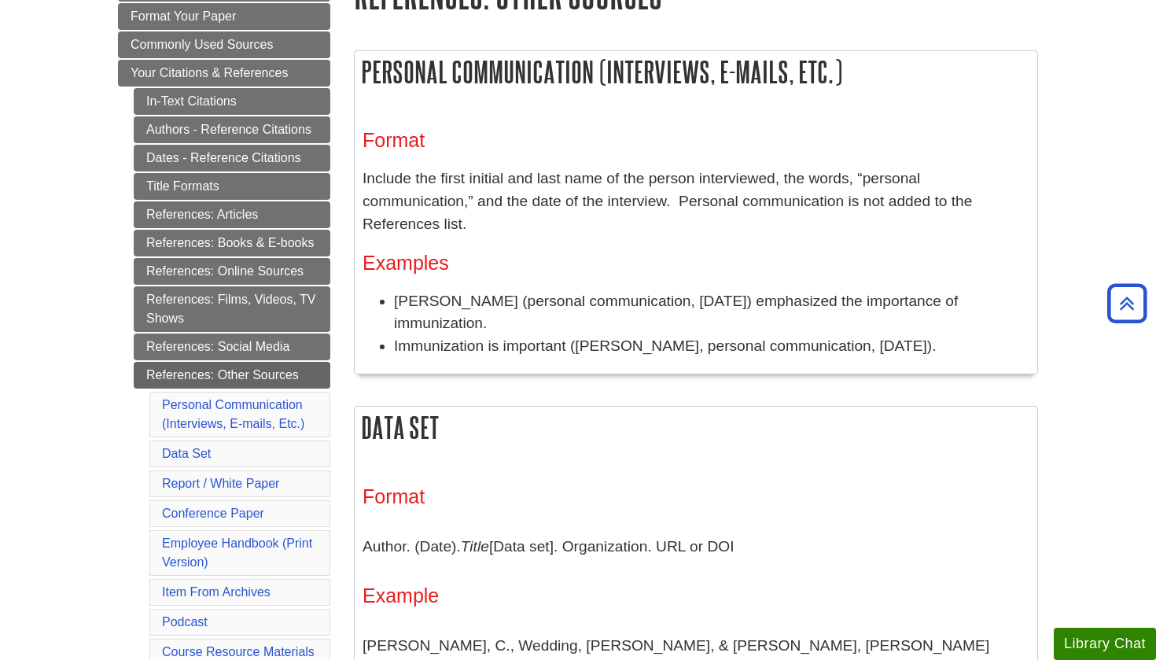
scroll to position [230, 0]
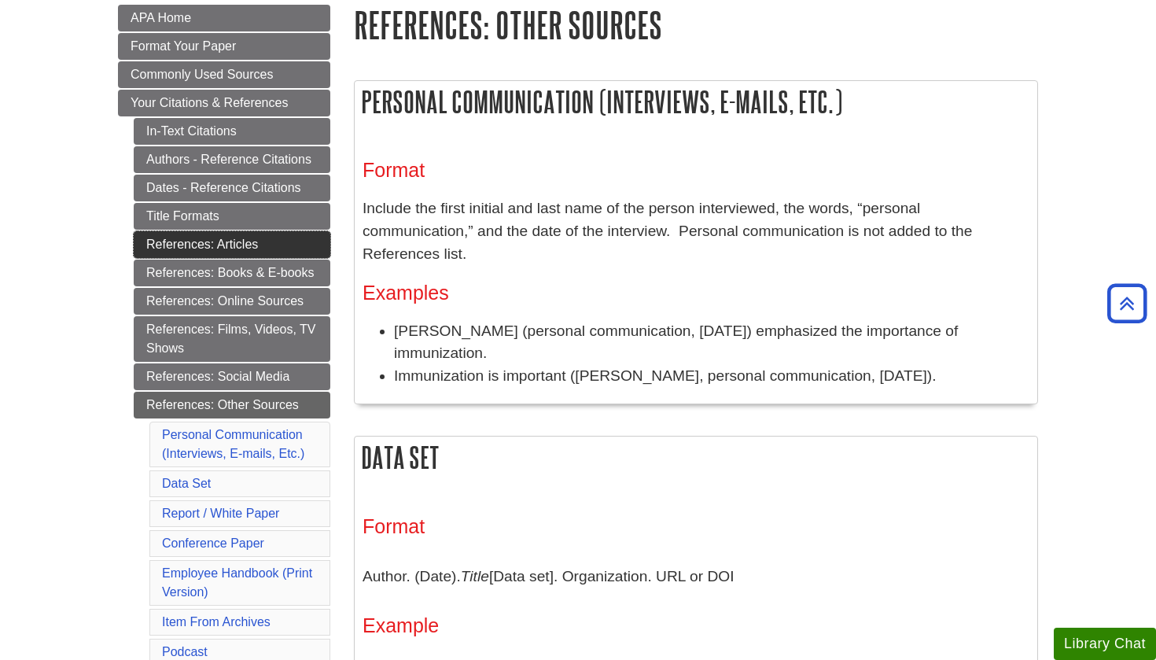
click at [234, 245] on link "References: Articles" at bounding box center [232, 244] width 197 height 27
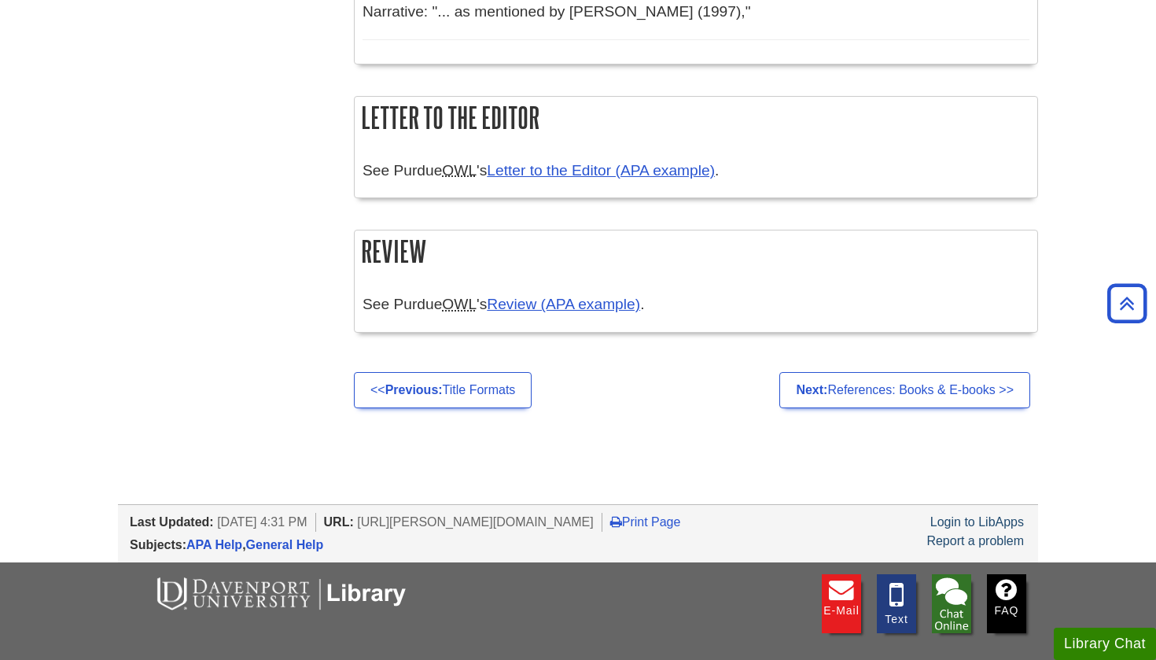
scroll to position [3367, 0]
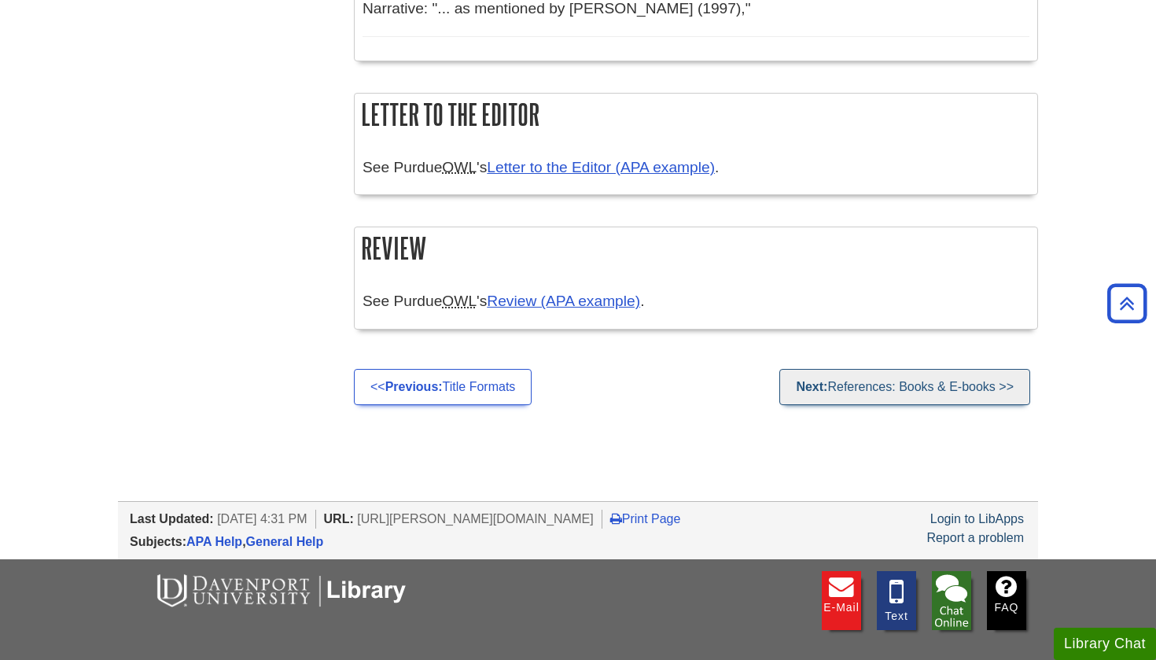
click at [853, 385] on link "Next: References: Books & E-books >>" at bounding box center [904, 387] width 251 height 36
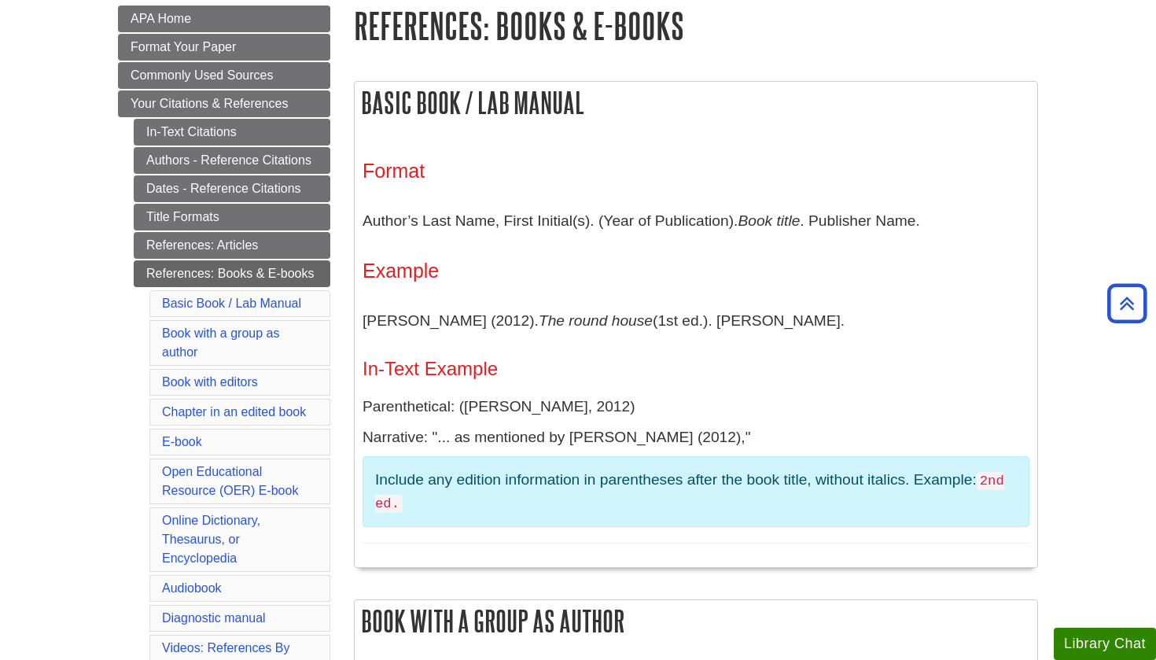
scroll to position [229, 0]
click at [307, 250] on link "References: Articles" at bounding box center [232, 246] width 197 height 27
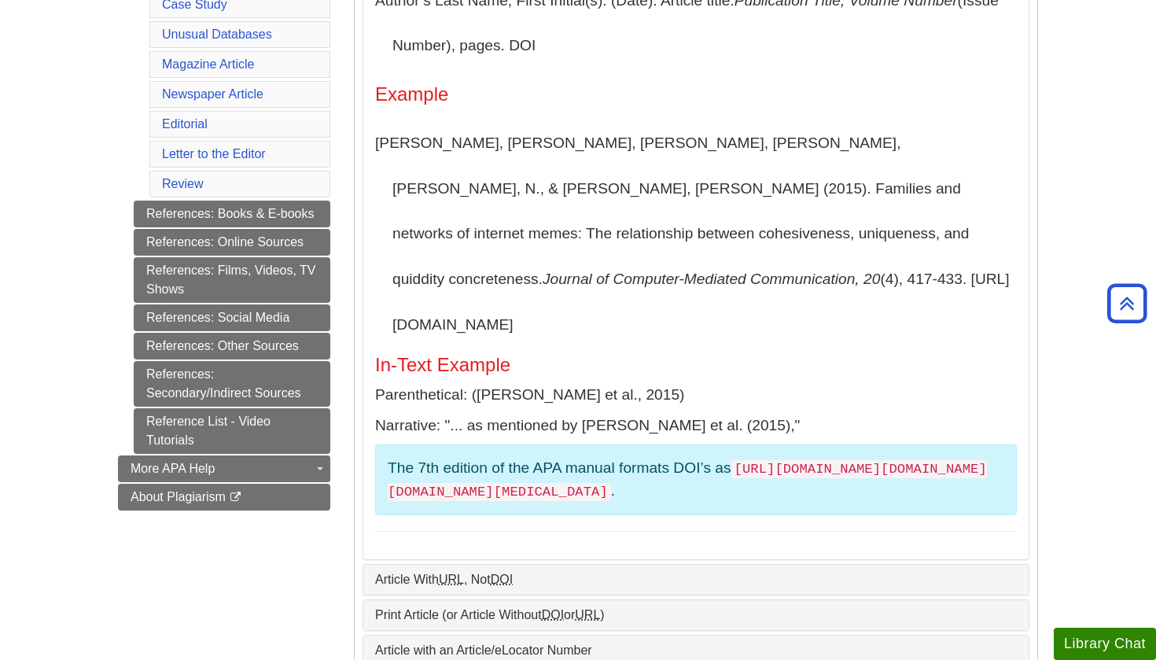
scroll to position [529, 0]
click at [298, 209] on link "References: Books & E-books" at bounding box center [232, 214] width 197 height 27
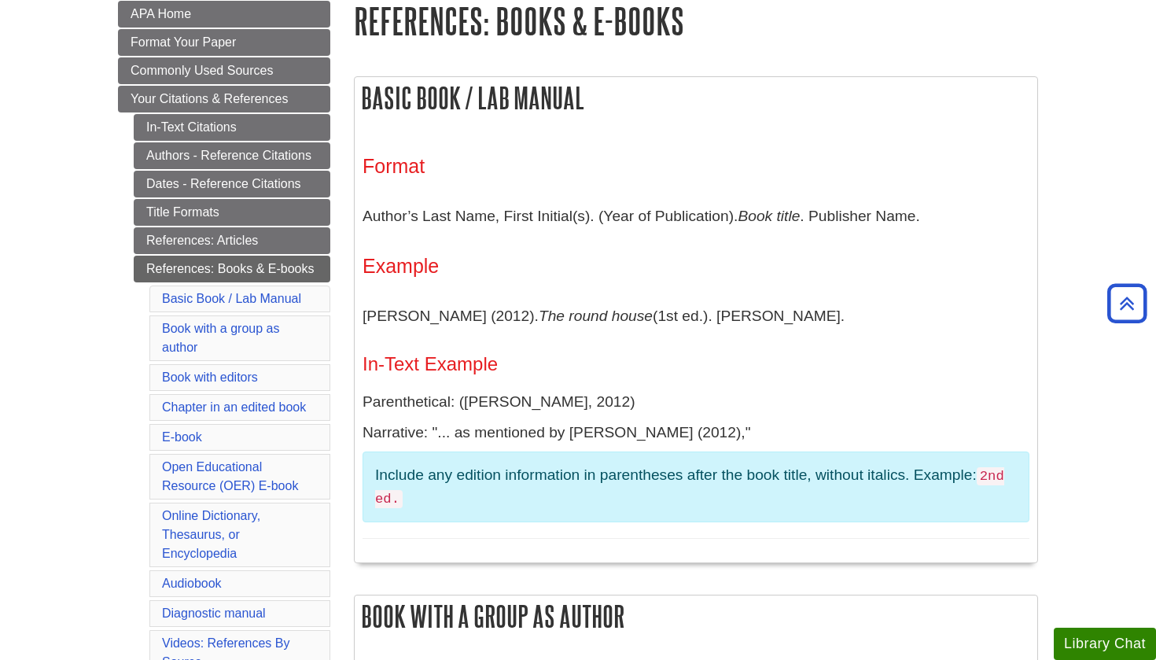
scroll to position [240, 1]
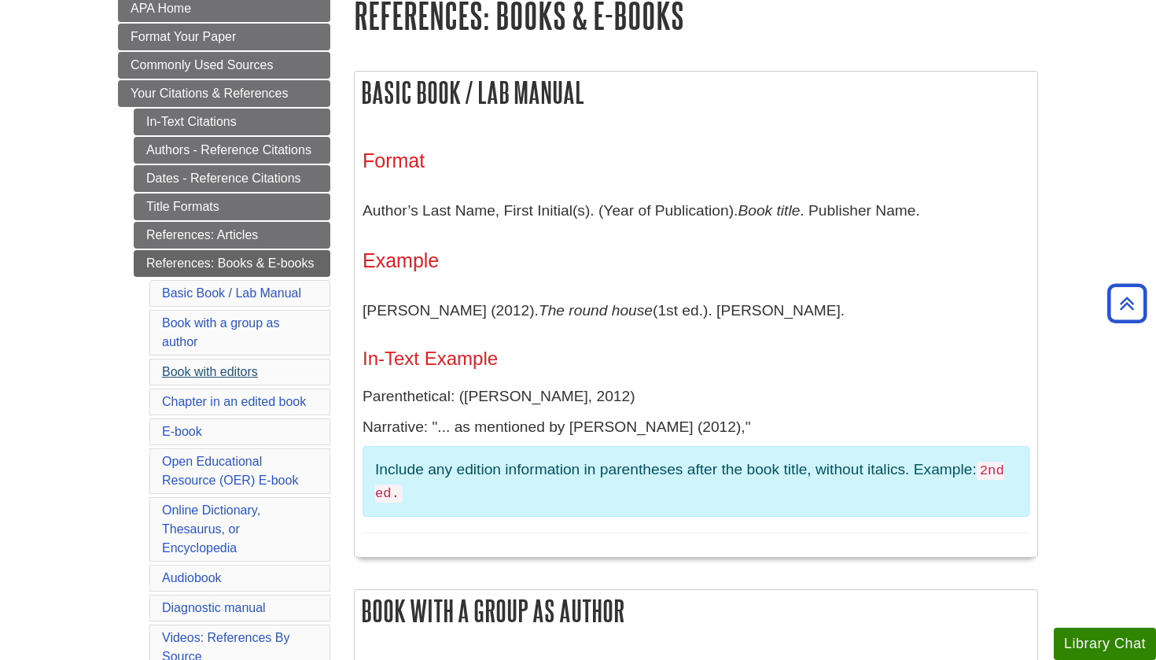
click at [240, 370] on link "Book with editors" at bounding box center [210, 371] width 96 height 13
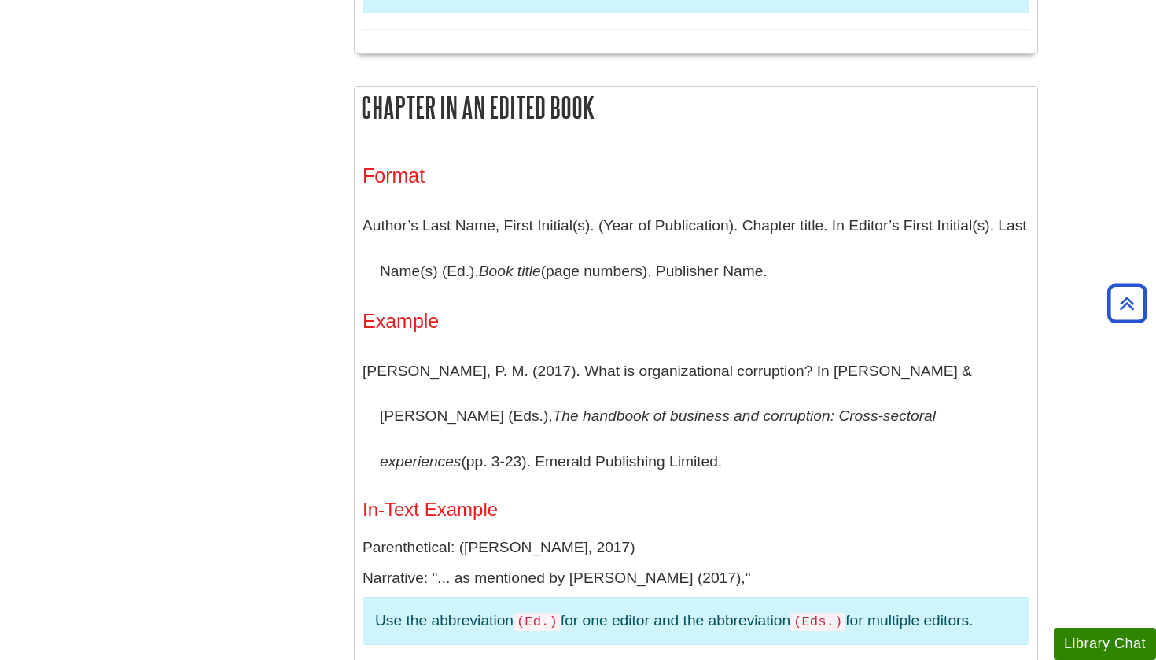
scroll to position [1881, 0]
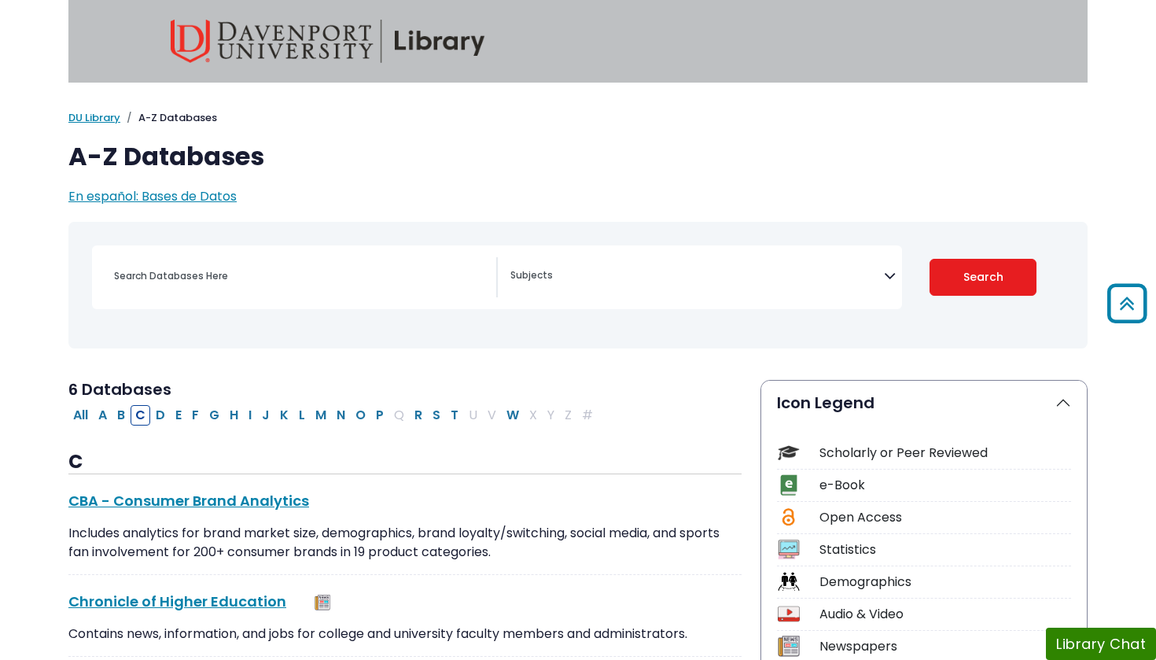
select select "Database Subject Filter"
